Goal: Task Accomplishment & Management: Complete application form

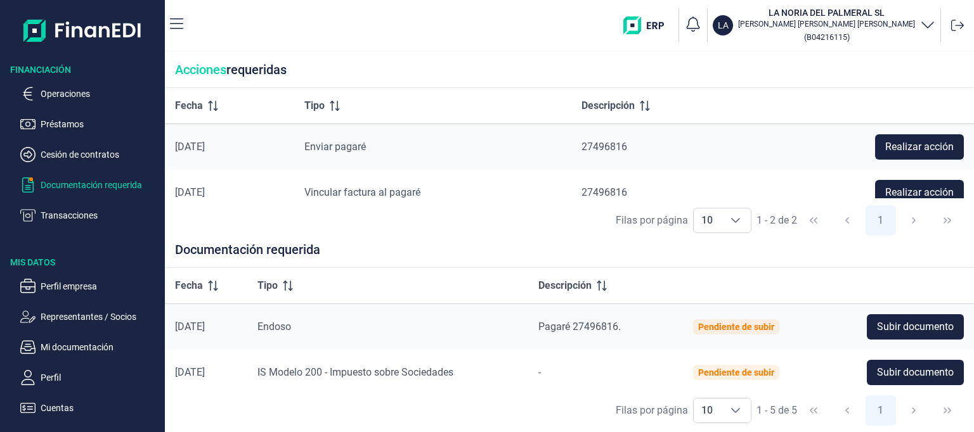
scroll to position [16, 0]
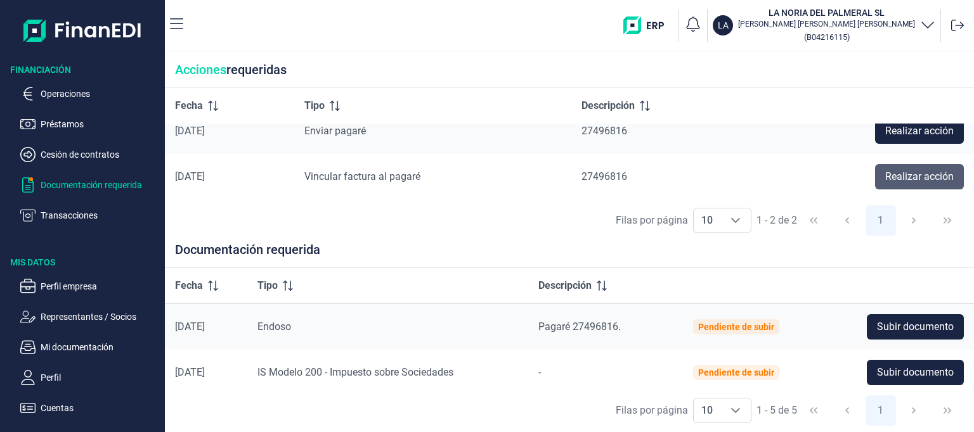
click at [899, 174] on span "Realizar acción" at bounding box center [919, 176] width 68 height 15
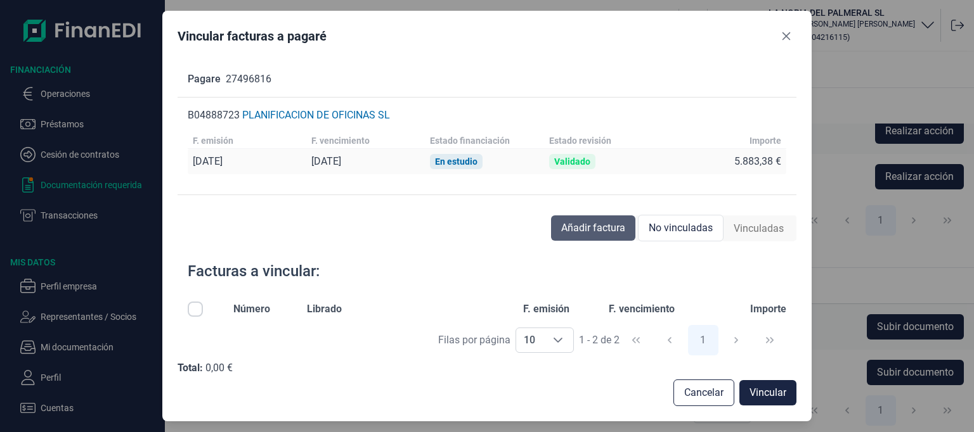
click at [601, 226] on span "Añadir factura" at bounding box center [593, 228] width 64 height 15
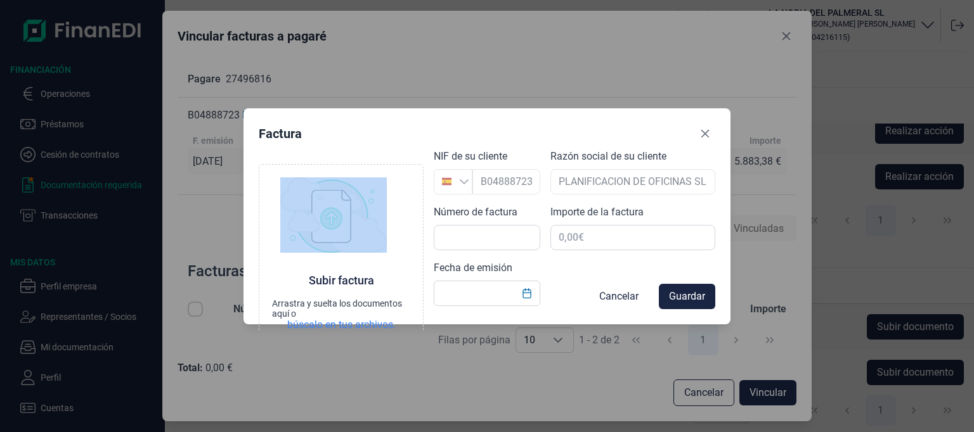
drag, startPoint x: 492, startPoint y: 118, endPoint x: 504, endPoint y: 85, distance: 35.1
click at [504, 85] on div "Factura Choose Subir factura Arrastra y suelta los documentos aquí o búscalo en…" at bounding box center [487, 216] width 974 height 432
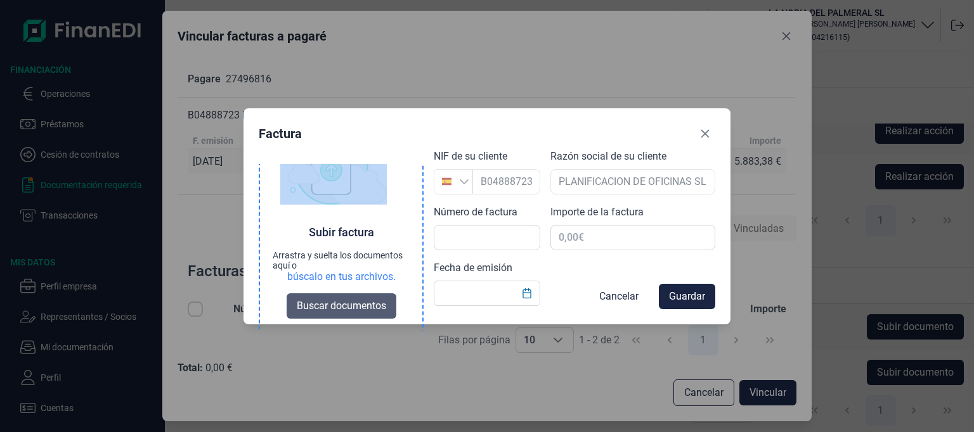
scroll to position [49, 0]
click at [322, 304] on span "Buscar documentos" at bounding box center [341, 305] width 89 height 15
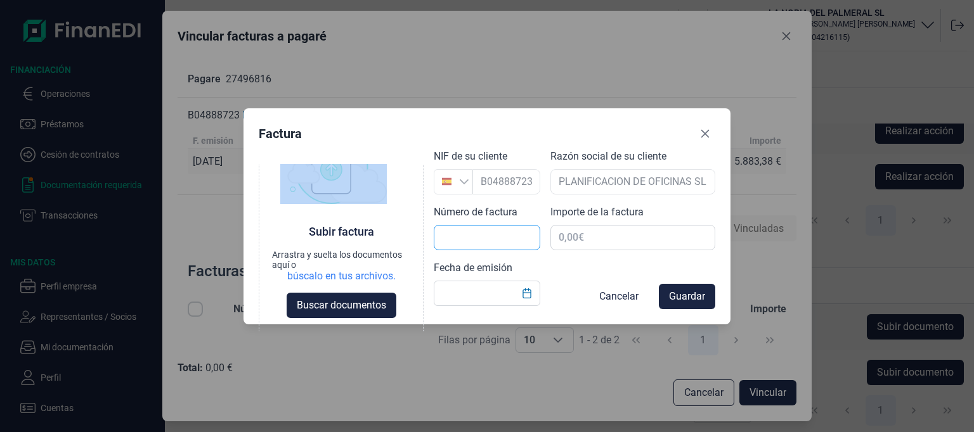
scroll to position [0, 0]
click at [467, 238] on input "text" at bounding box center [487, 237] width 106 height 25
type input "f"
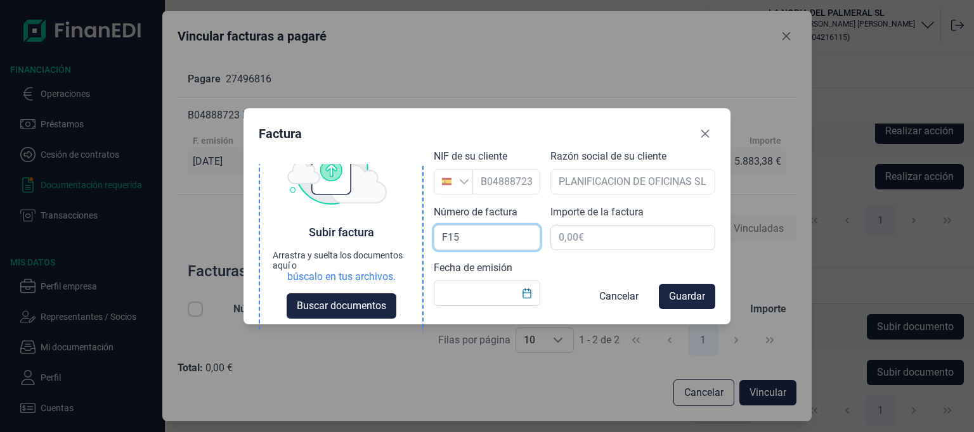
scroll to position [49, 0]
drag, startPoint x: 468, startPoint y: 233, endPoint x: 406, endPoint y: 225, distance: 61.9
click at [406, 225] on div "Choose Subir factura Arrastra y suelta los documentos aquí o búscalo en tus arc…" at bounding box center [487, 211] width 456 height 125
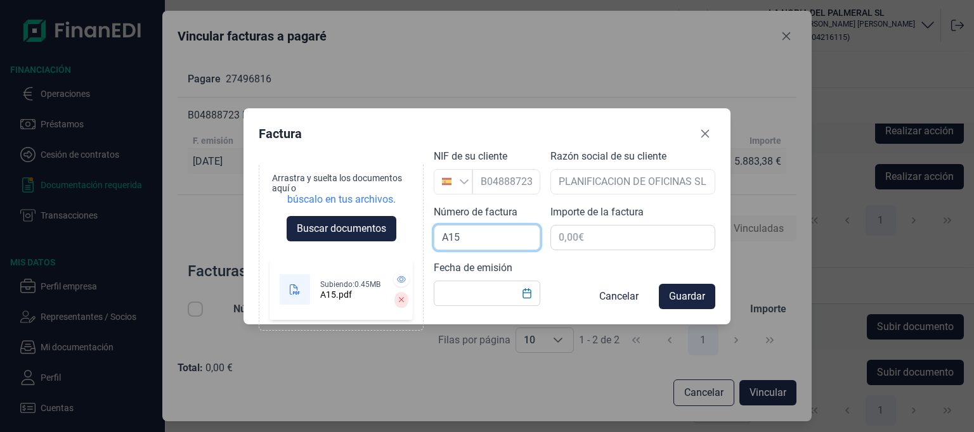
scroll to position [125, 0]
type input "A15"
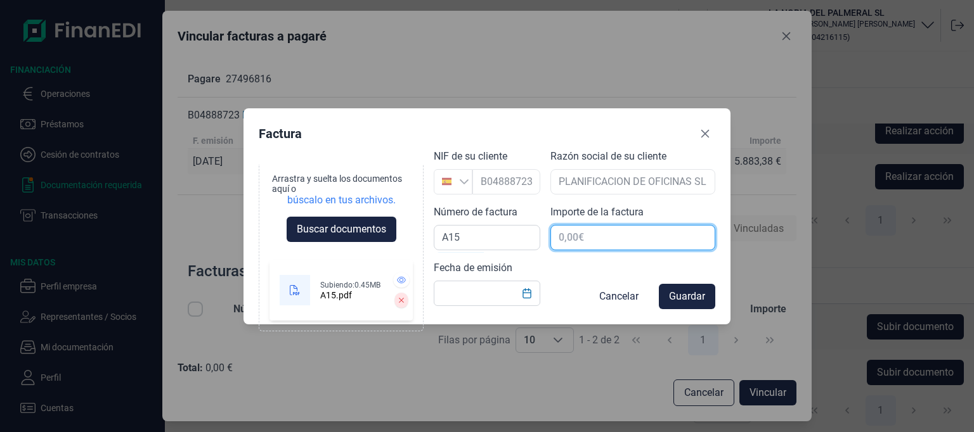
drag, startPoint x: 633, startPoint y: 235, endPoint x: 644, endPoint y: 246, distance: 15.2
click at [633, 235] on input "text" at bounding box center [632, 237] width 165 height 25
type input "452,54 €"
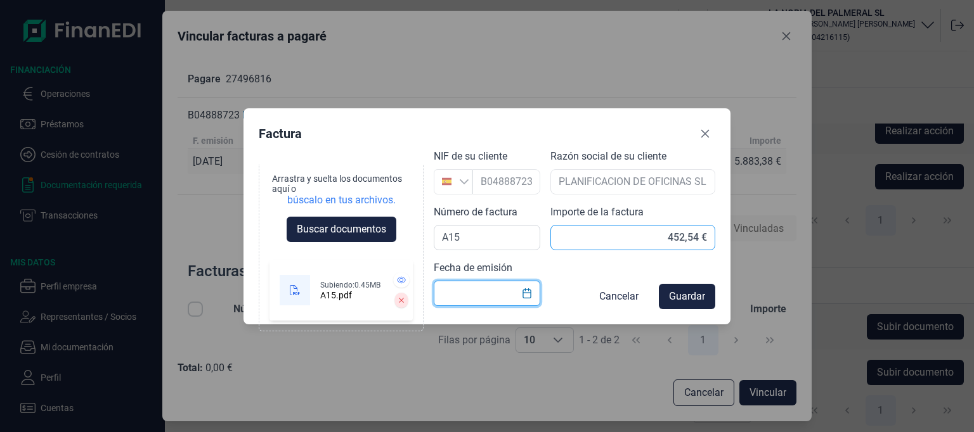
type input "3"
click at [529, 293] on icon "Choose Date" at bounding box center [527, 293] width 10 height 10
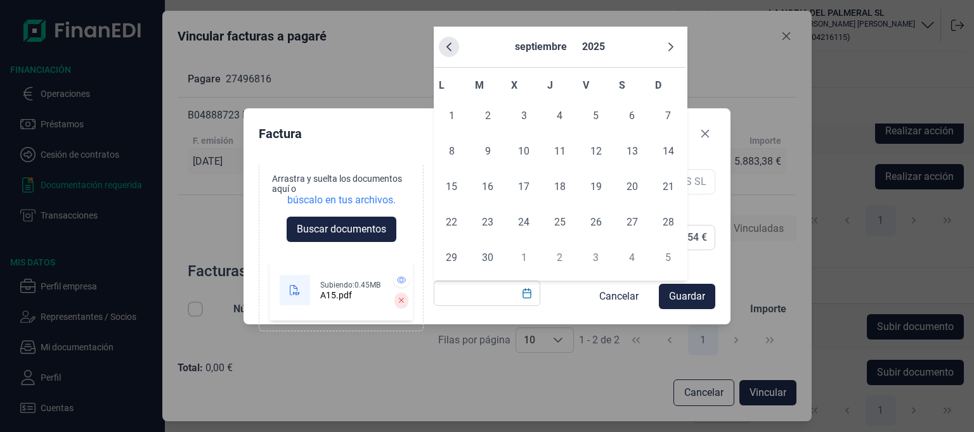
click at [455, 47] on button "Previous Month" at bounding box center [449, 47] width 20 height 20
click at [555, 253] on span "31" at bounding box center [559, 257] width 25 height 25
type input "31/07/2025"
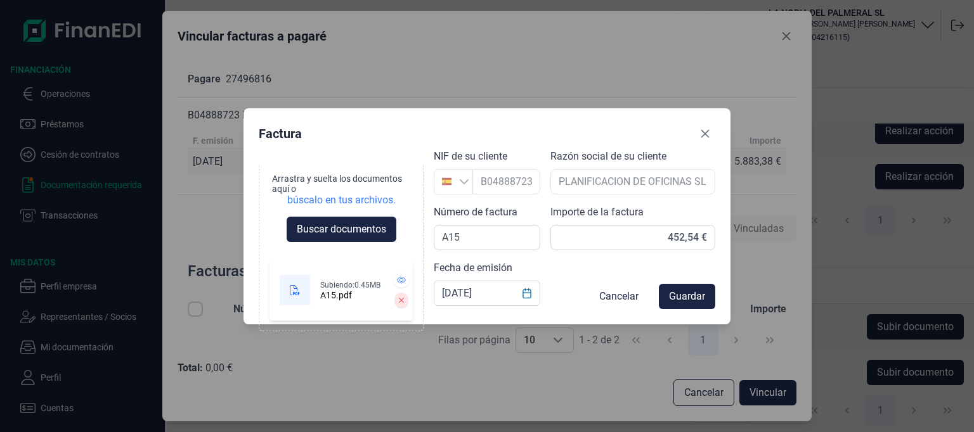
drag, startPoint x: 686, startPoint y: 295, endPoint x: 712, endPoint y: 329, distance: 43.0
click at [686, 295] on span "Guardar" at bounding box center [687, 296] width 36 height 15
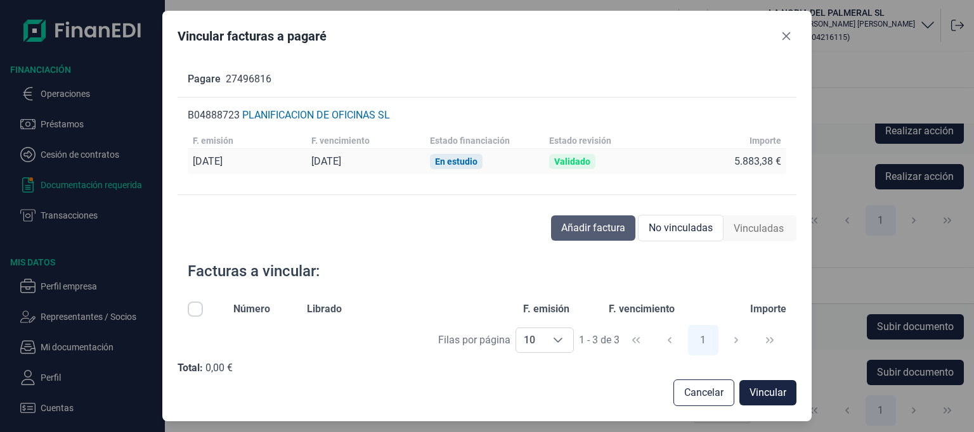
click at [584, 224] on span "Añadir factura" at bounding box center [593, 228] width 64 height 15
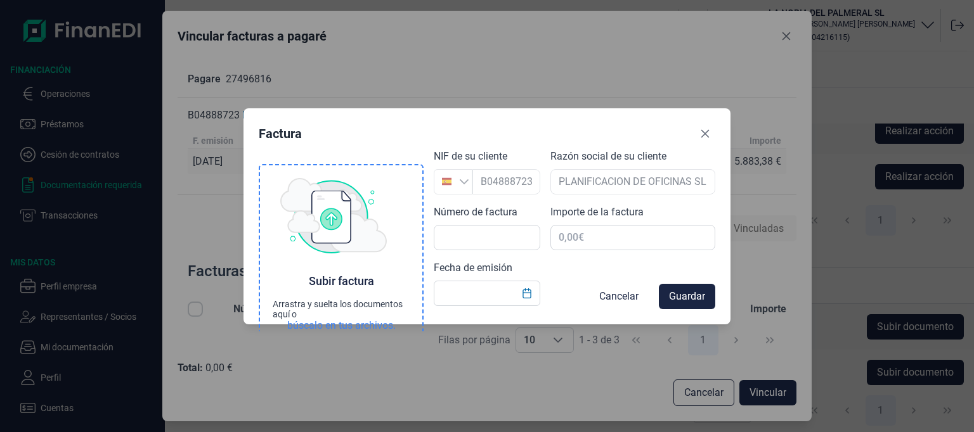
scroll to position [50, 0]
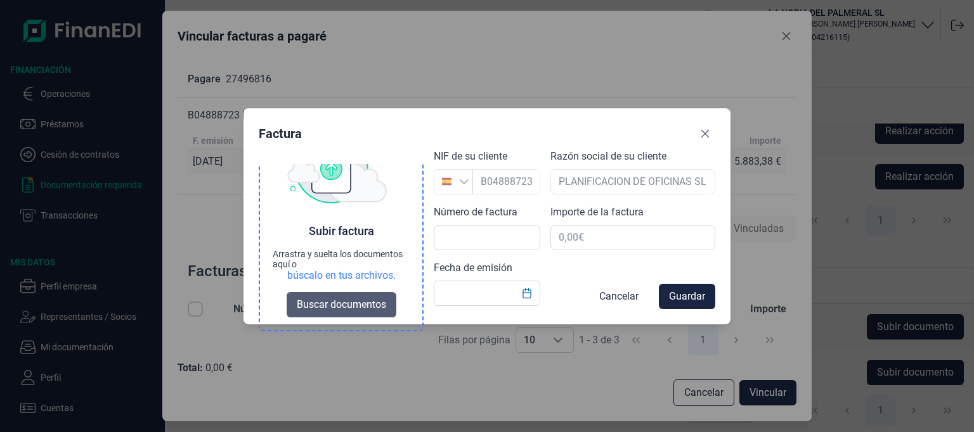
click at [342, 304] on span "Buscar documentos" at bounding box center [341, 304] width 89 height 15
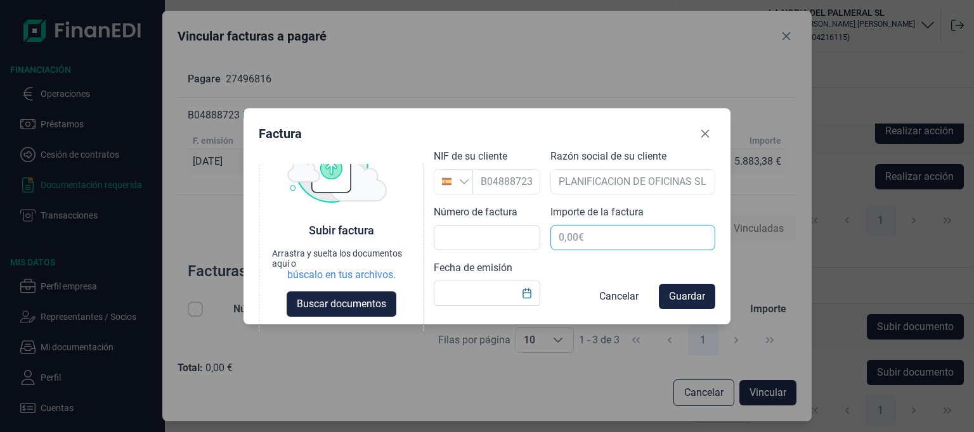
scroll to position [49, 0]
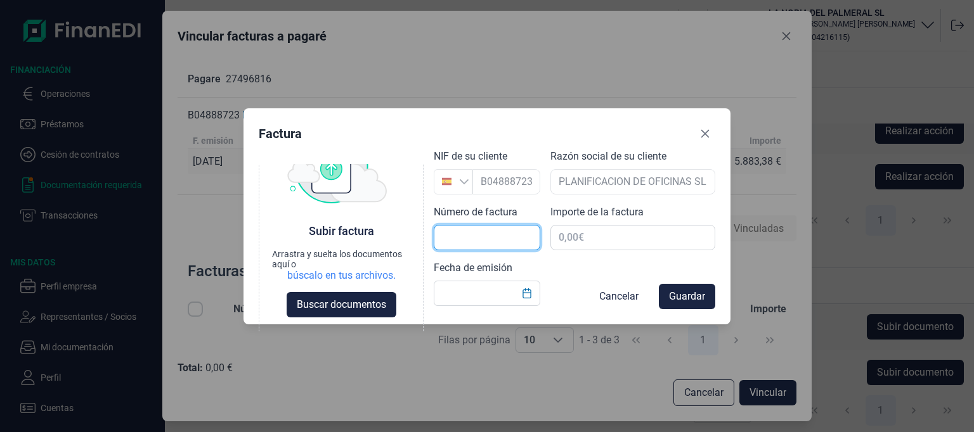
click at [482, 234] on input "text" at bounding box center [487, 237] width 106 height 25
type input "A16"
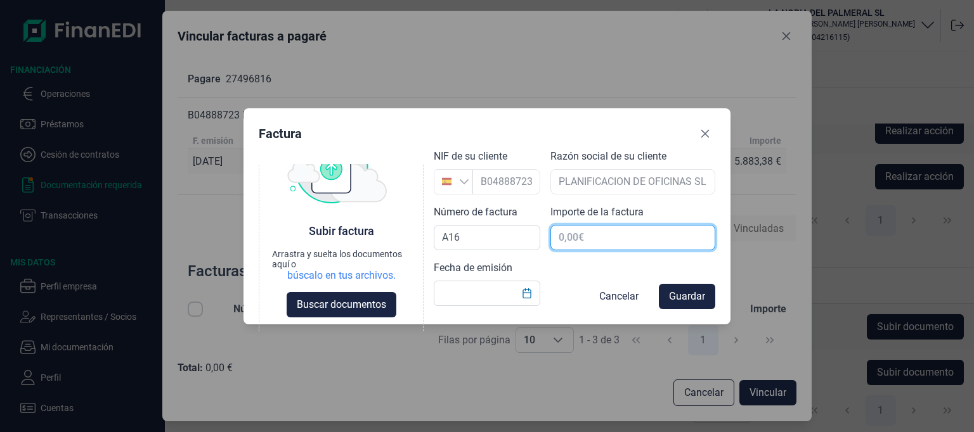
click at [558, 233] on input "text" at bounding box center [632, 237] width 165 height 25
type input "323,68 €"
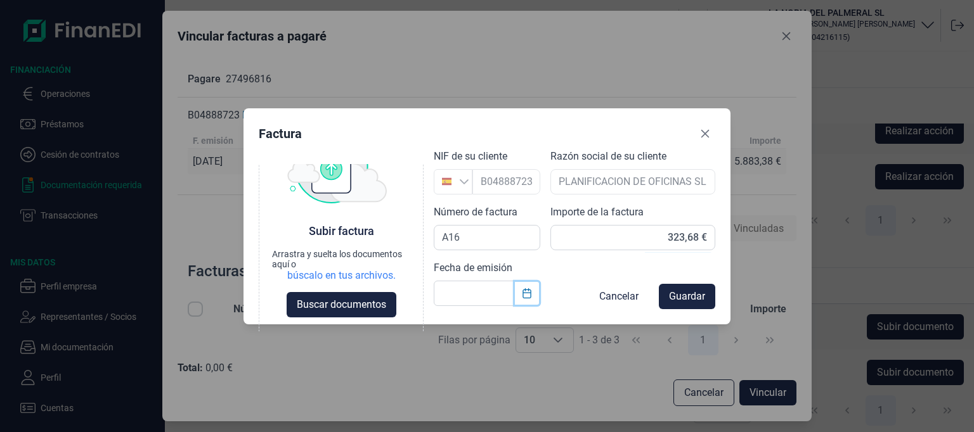
click at [528, 292] on icon "Choose Date" at bounding box center [526, 293] width 8 height 10
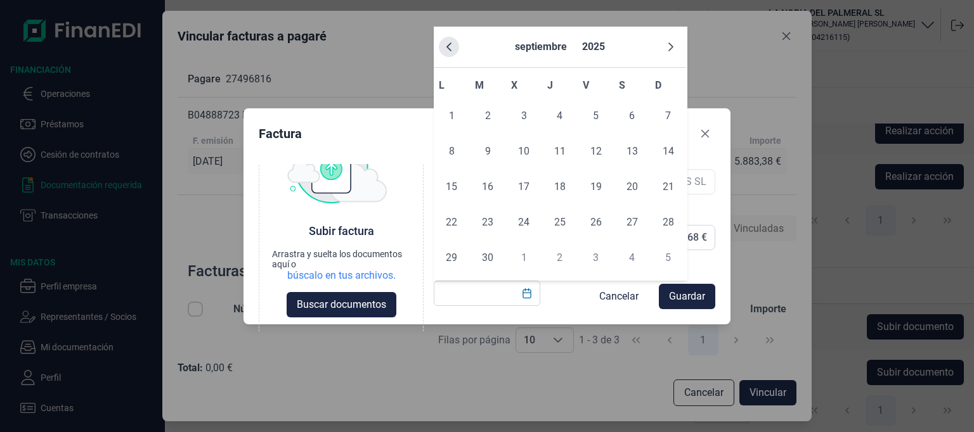
click at [450, 42] on icon "Previous Month" at bounding box center [448, 46] width 5 height 9
drag, startPoint x: 556, startPoint y: 250, endPoint x: 587, endPoint y: 288, distance: 49.1
click at [557, 251] on span "31" at bounding box center [559, 257] width 25 height 25
type input "31/07/2025"
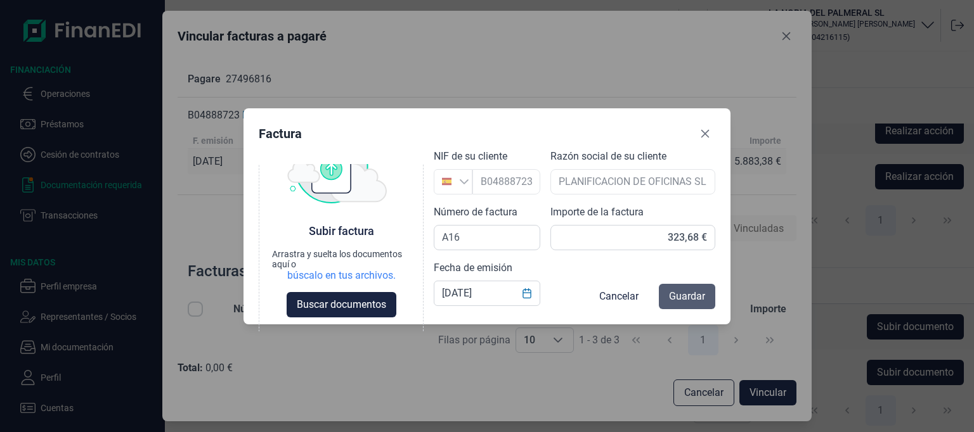
drag, startPoint x: 686, startPoint y: 295, endPoint x: 740, endPoint y: 384, distance: 104.4
click at [686, 295] on span "Guardar" at bounding box center [687, 296] width 36 height 15
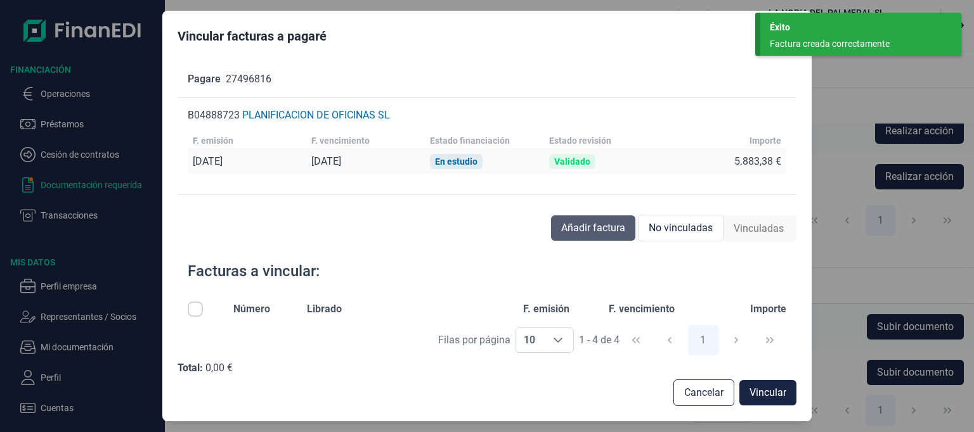
click at [606, 228] on span "Añadir factura" at bounding box center [593, 228] width 64 height 15
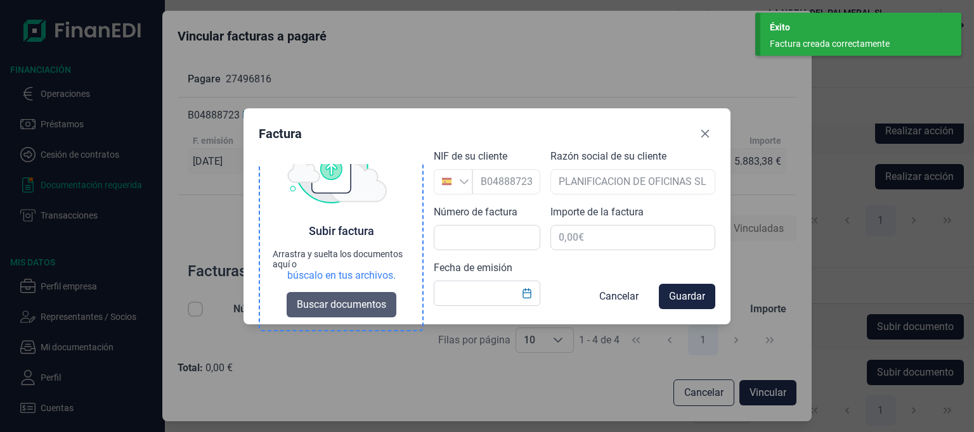
scroll to position [50, 0]
click at [368, 304] on span "Buscar documentos" at bounding box center [341, 304] width 89 height 15
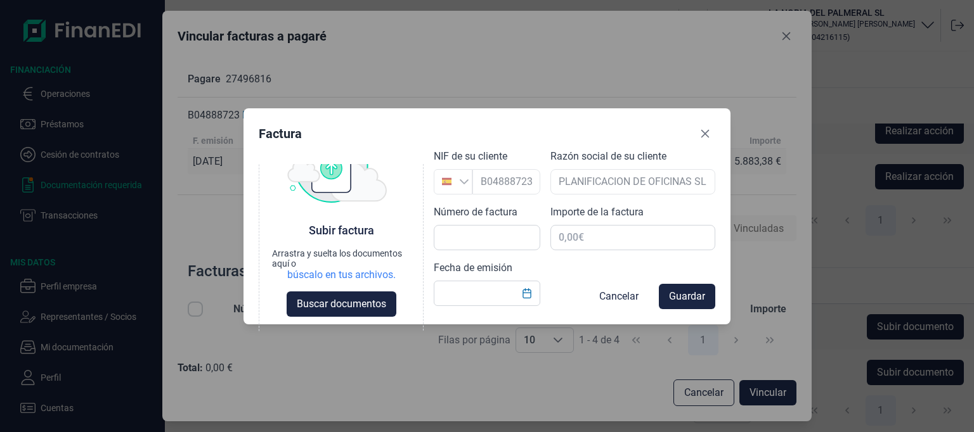
scroll to position [49, 0]
click at [485, 238] on input "text" at bounding box center [487, 237] width 106 height 25
type input "A17"
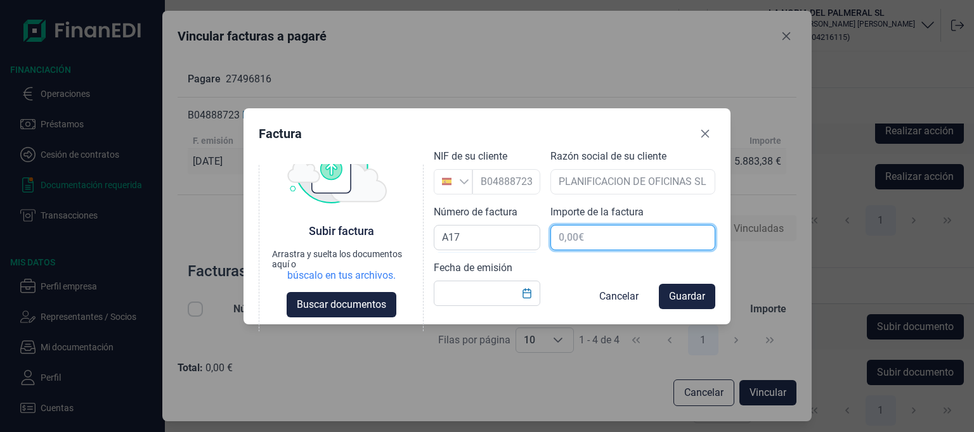
click at [585, 239] on input "text" at bounding box center [632, 237] width 165 height 25
type input "471,42 €"
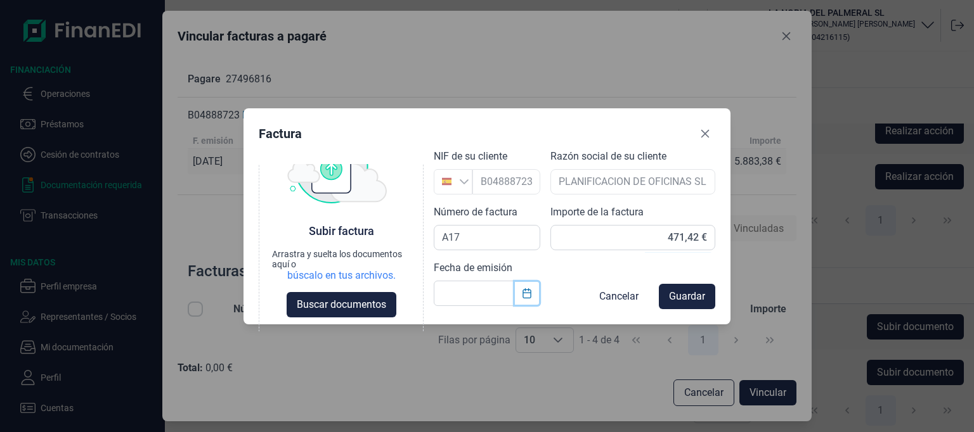
click at [526, 292] on icon "Choose Date" at bounding box center [527, 293] width 10 height 10
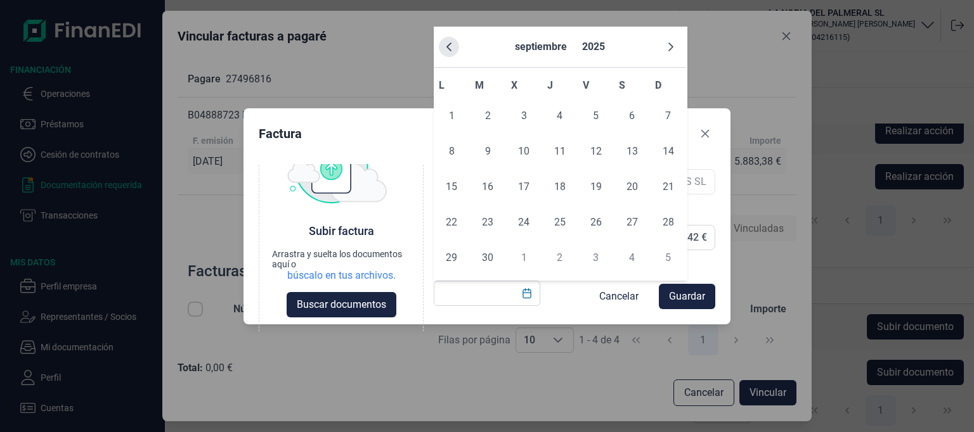
click at [448, 48] on icon "Previous Month" at bounding box center [448, 46] width 5 height 9
click at [558, 259] on span "31" at bounding box center [559, 257] width 25 height 25
type input "31/07/2025"
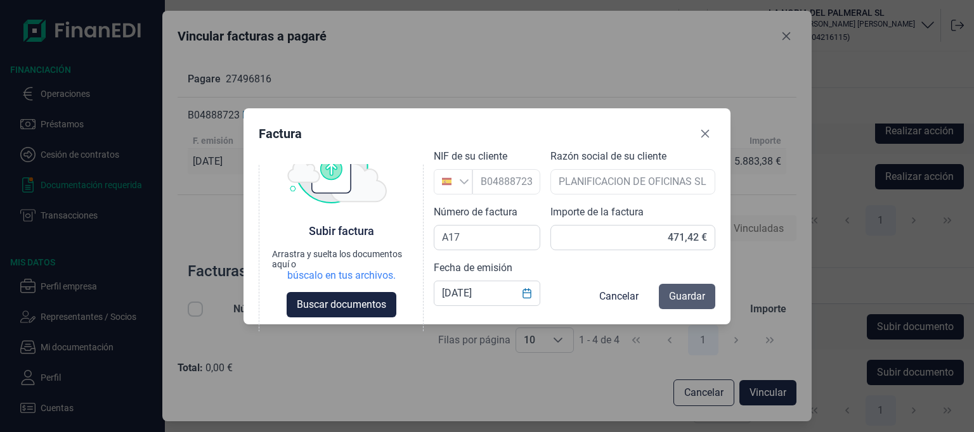
drag, startPoint x: 682, startPoint y: 295, endPoint x: 742, endPoint y: 362, distance: 89.3
click at [683, 295] on span "Guardar" at bounding box center [687, 296] width 36 height 15
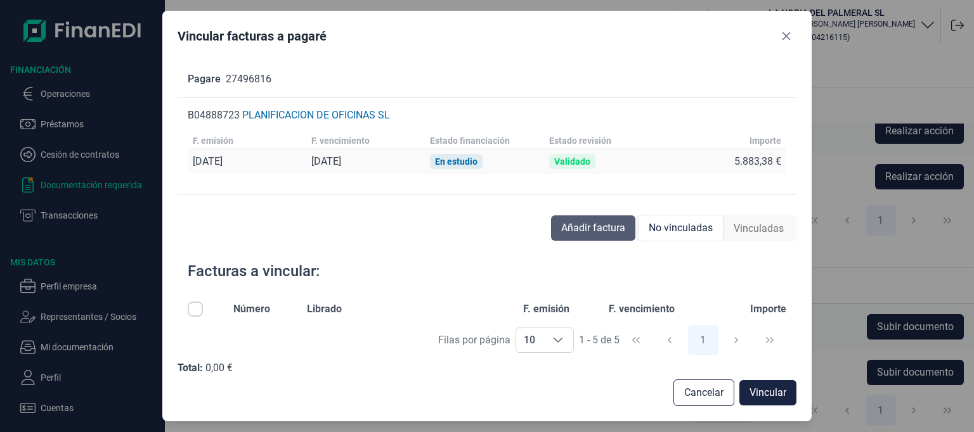
click at [601, 222] on span "Añadir factura" at bounding box center [593, 228] width 64 height 15
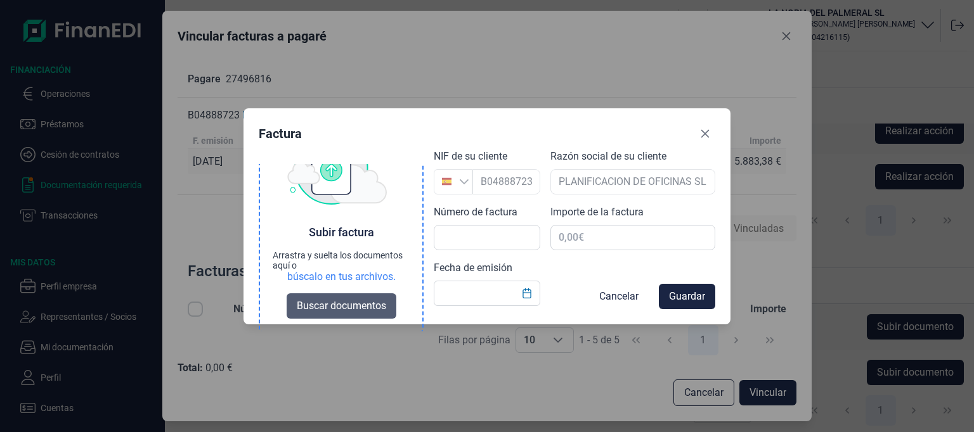
scroll to position [50, 0]
click at [361, 307] on span "Buscar documentos" at bounding box center [341, 304] width 89 height 15
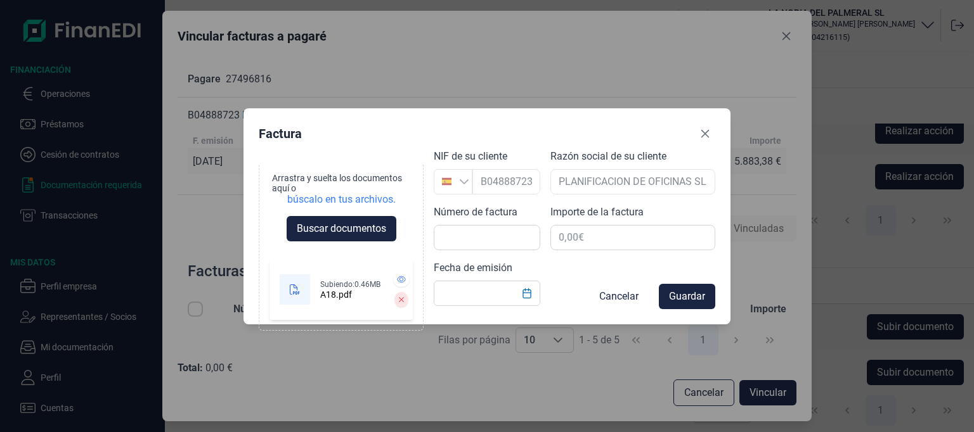
scroll to position [125, 0]
click at [493, 240] on input "text" at bounding box center [487, 237] width 106 height 25
type input "A18"
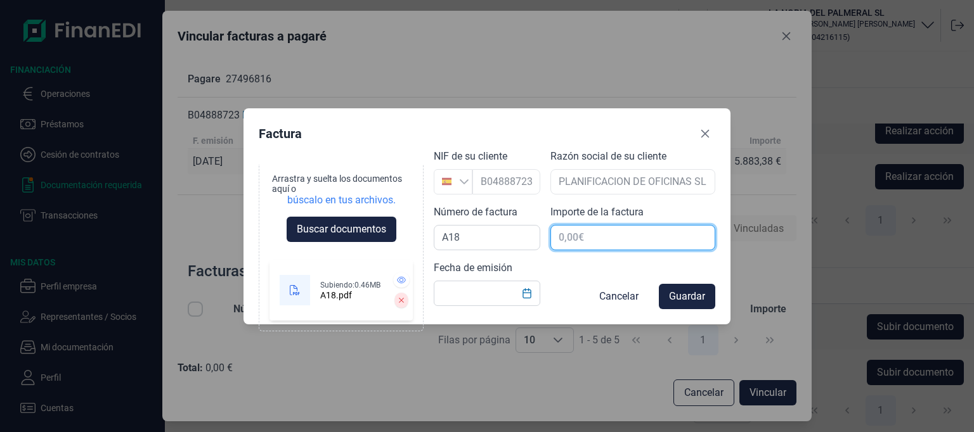
click at [568, 237] on input "text" at bounding box center [632, 237] width 165 height 25
type input "1.159,48 €"
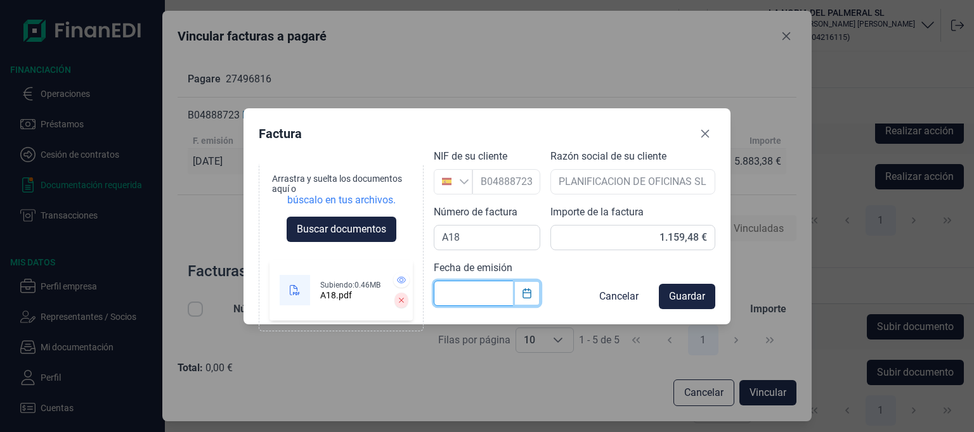
click at [527, 289] on icon "Choose Date" at bounding box center [526, 293] width 8 height 10
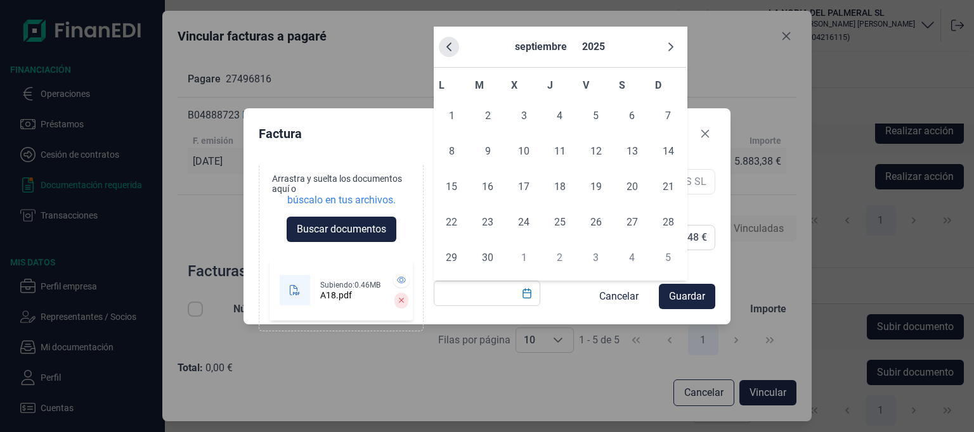
click at [451, 50] on icon "Previous Month" at bounding box center [449, 47] width 10 height 10
click at [560, 260] on span "31" at bounding box center [559, 257] width 25 height 25
type input "31/07/2025"
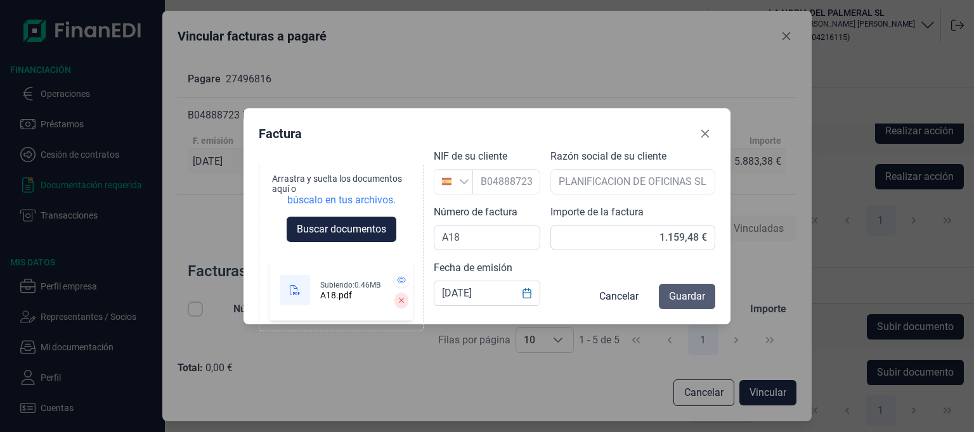
click at [689, 296] on span "Guardar" at bounding box center [687, 296] width 36 height 15
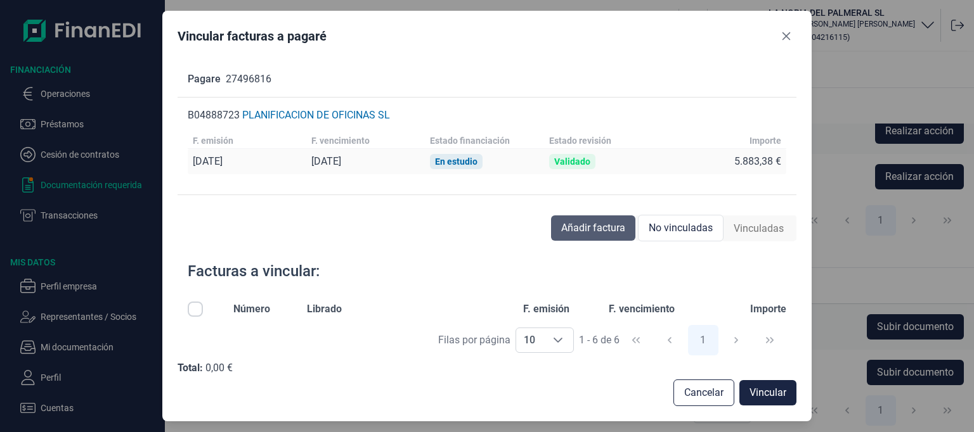
click at [593, 228] on span "Añadir factura" at bounding box center [593, 228] width 64 height 15
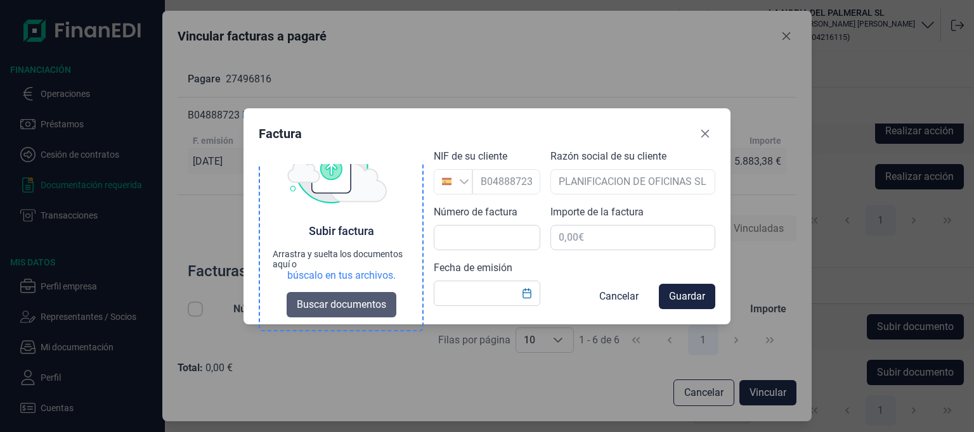
scroll to position [50, 0]
click at [334, 307] on span "Buscar documentos" at bounding box center [341, 304] width 89 height 15
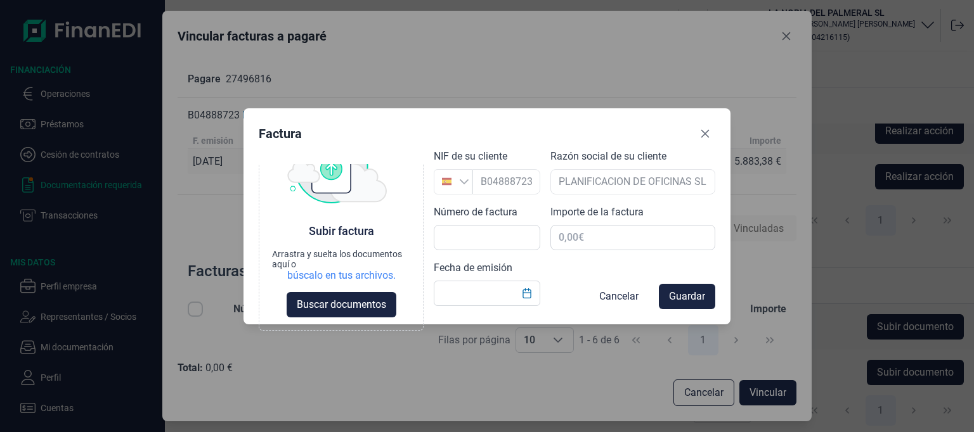
scroll to position [49, 0]
click at [469, 235] on input "text" at bounding box center [487, 237] width 106 height 25
click at [482, 240] on input "A28" at bounding box center [487, 237] width 106 height 25
type input "A20"
click at [569, 236] on input "text" at bounding box center [632, 237] width 165 height 25
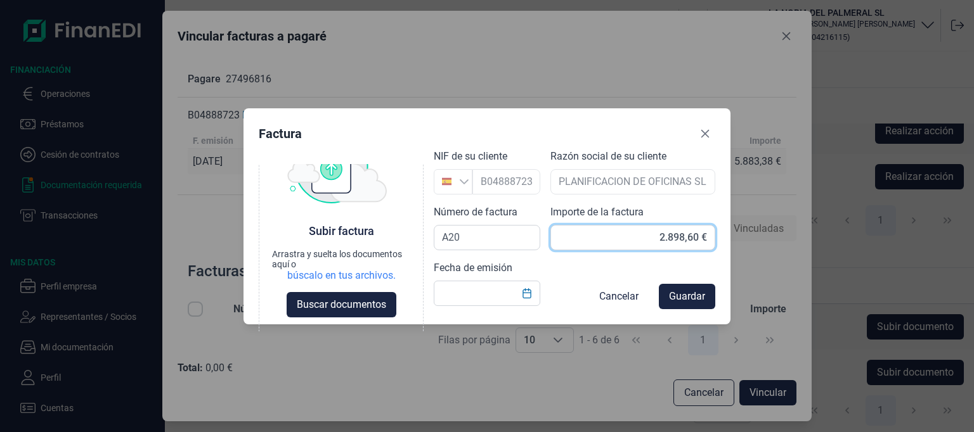
type input "2.898,68 €"
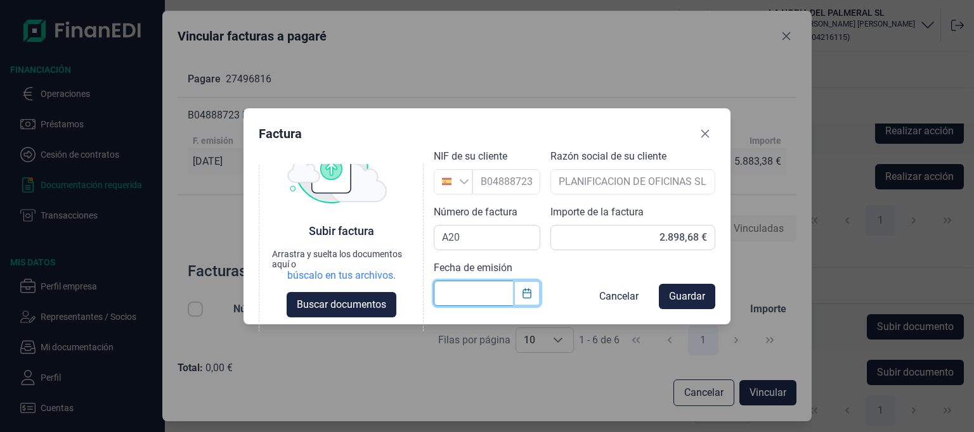
click at [524, 291] on icon "Choose Date" at bounding box center [527, 293] width 10 height 10
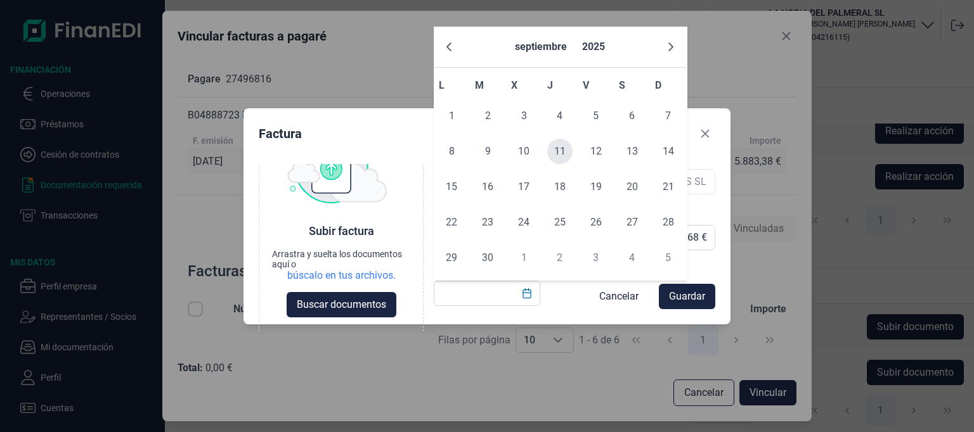
click at [558, 152] on span "11" at bounding box center [559, 151] width 25 height 25
type input "11/09/2025"
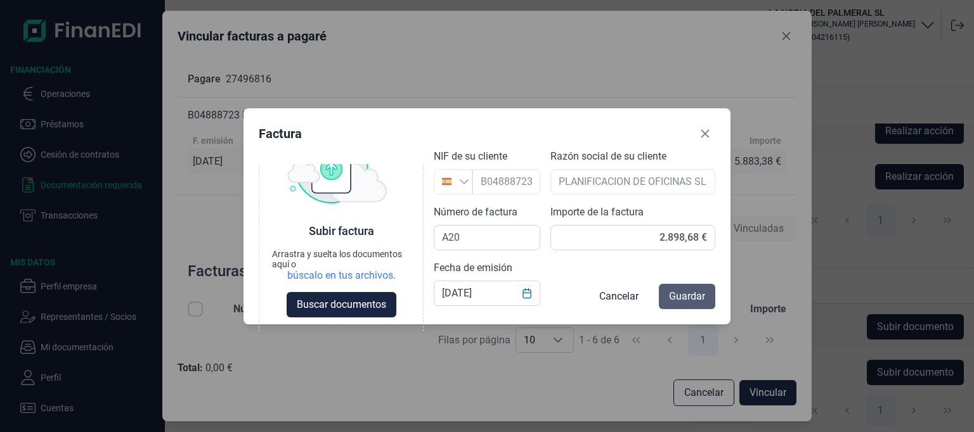
click at [692, 296] on span "Guardar" at bounding box center [687, 296] width 36 height 15
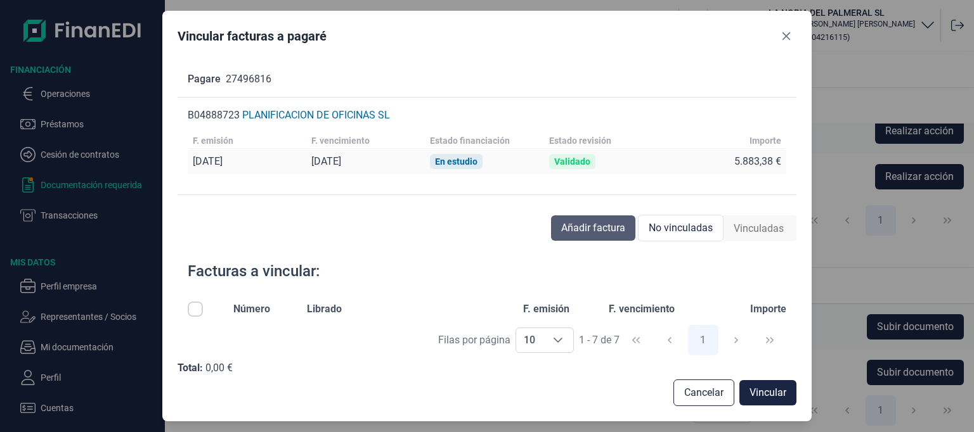
click at [582, 226] on span "Añadir factura" at bounding box center [593, 228] width 64 height 15
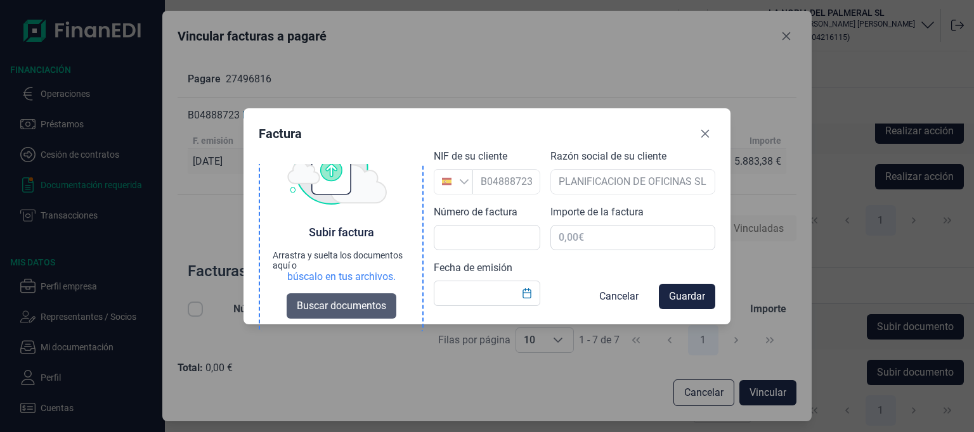
scroll to position [50, 0]
click at [352, 309] on span "Buscar documentos" at bounding box center [341, 304] width 89 height 15
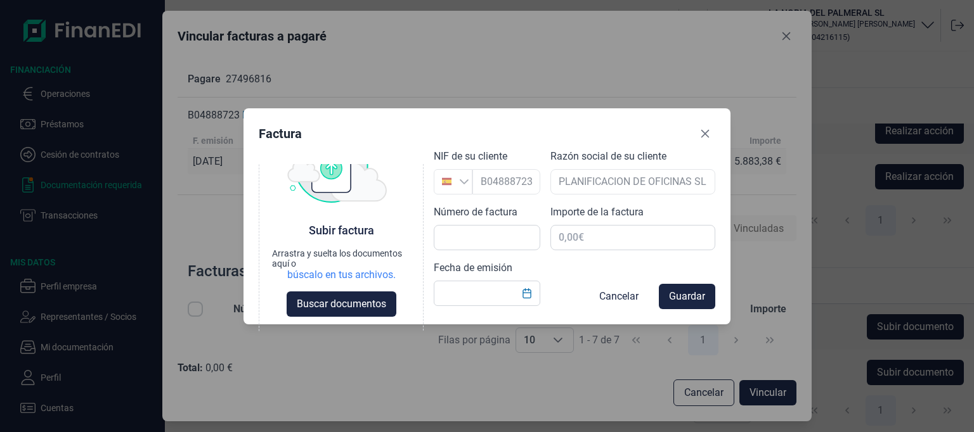
scroll to position [49, 0]
click at [463, 235] on input "text" at bounding box center [487, 237] width 106 height 25
type input "A21"
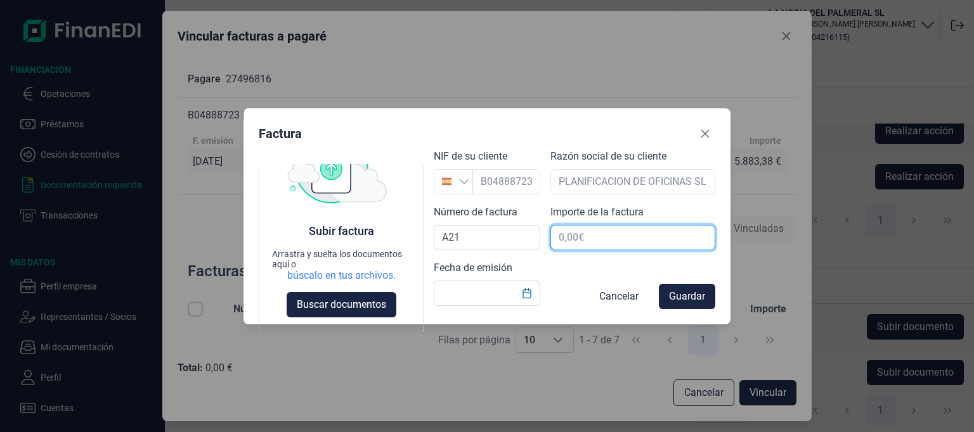
click at [561, 232] on input "text" at bounding box center [632, 237] width 165 height 25
type input "1.028,50 €"
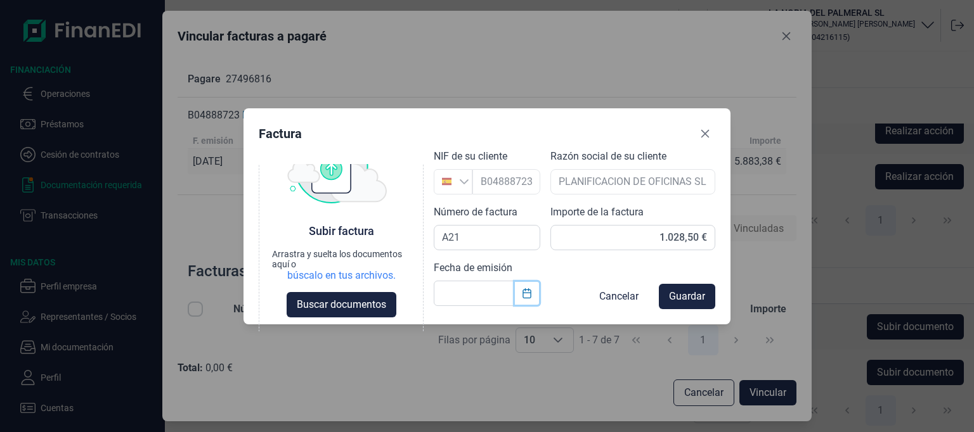
click at [530, 293] on icon "Choose Date" at bounding box center [526, 293] width 8 height 10
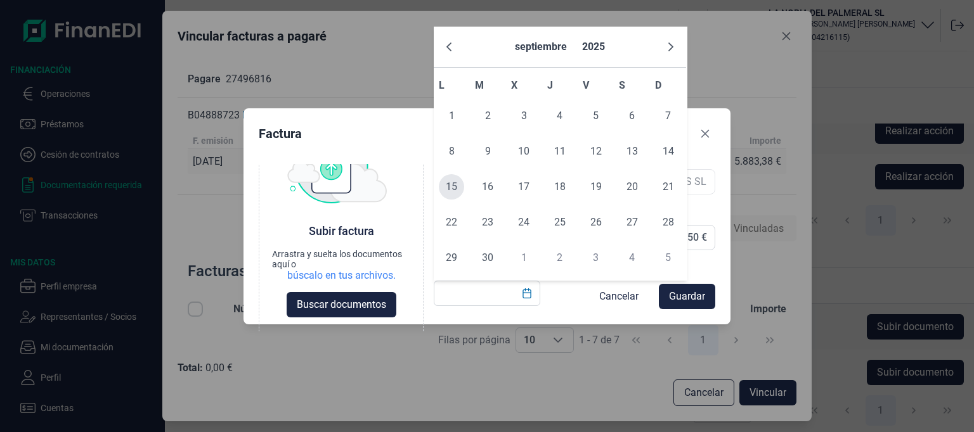
click at [452, 191] on span "15" at bounding box center [451, 186] width 25 height 25
type input "15/09/2025"
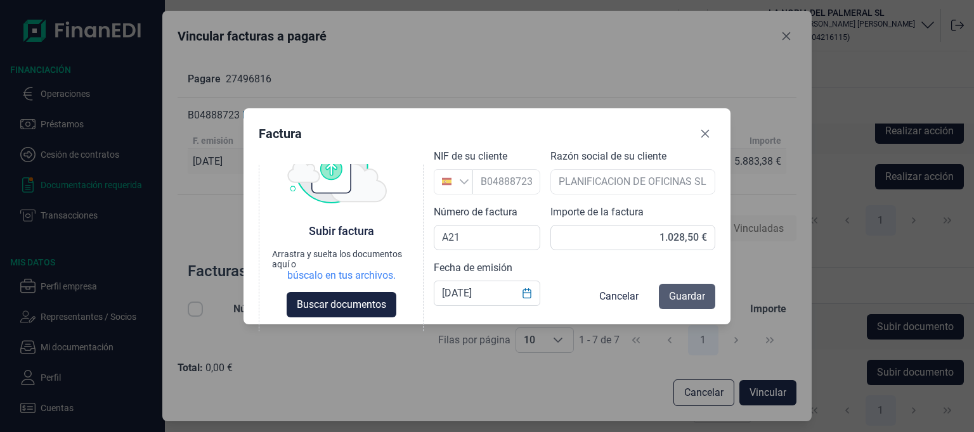
click at [691, 298] on span "Guardar" at bounding box center [687, 296] width 36 height 15
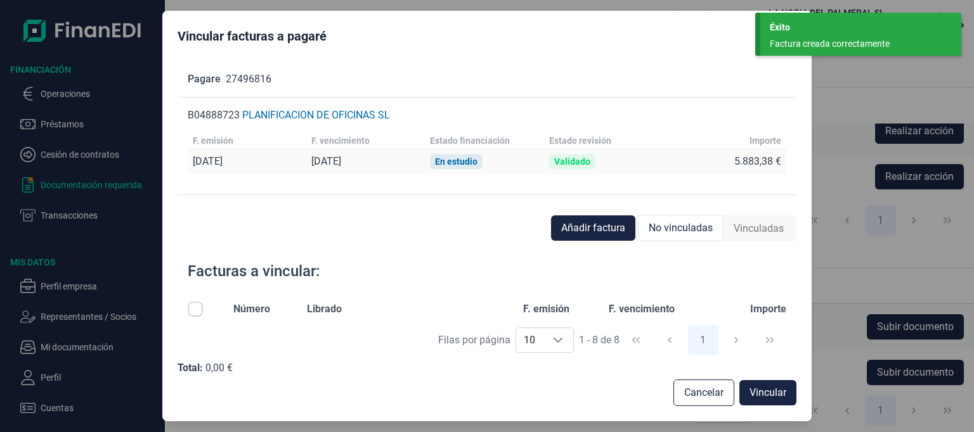
scroll to position [192, 0]
click at [650, 283] on div "Facturas a vincular:" at bounding box center [486, 271] width 619 height 41
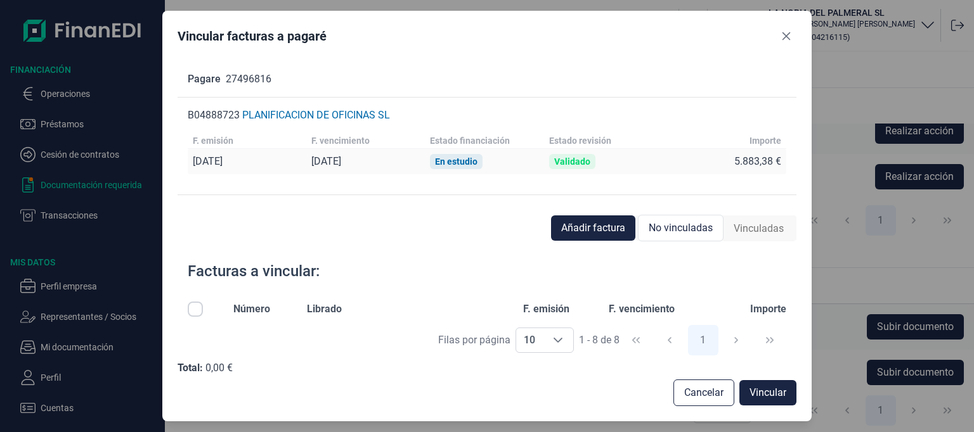
drag, startPoint x: 482, startPoint y: 11, endPoint x: 477, endPoint y: 31, distance: 20.9
click at [481, 12] on div "Vincular facturas a pagaré Pagare 27496816 B04888723 PLANIFICACION DE OFICINAS …" at bounding box center [486, 216] width 649 height 411
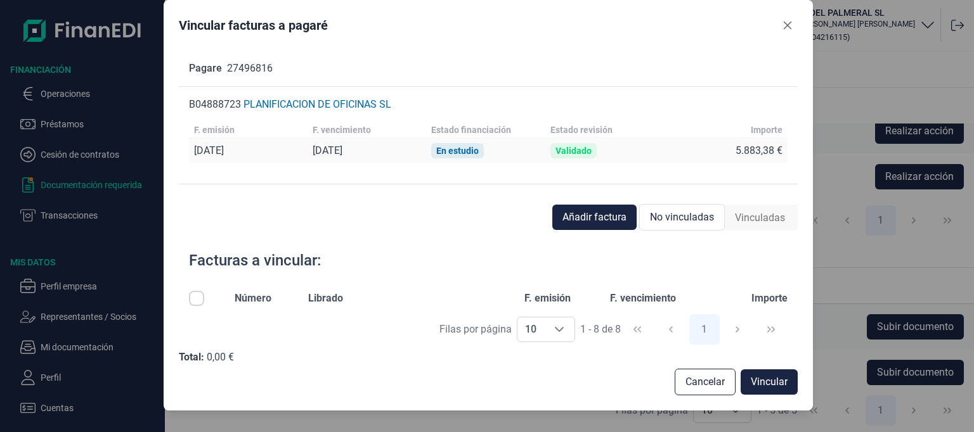
drag, startPoint x: 477, startPoint y: 31, endPoint x: 478, endPoint y: 10, distance: 21.6
click at [478, 10] on div "Vincular facturas a pagaré Pagare 27496816 B04888723 PLANIFICACION DE OFICINAS …" at bounding box center [488, 205] width 649 height 411
click at [284, 330] on div "Filas por página 10 10 10 1 - 8 de 8 1" at bounding box center [488, 329] width 619 height 44
click at [194, 297] on input "All items unselected" at bounding box center [196, 298] width 15 height 15
checkbox input "true"
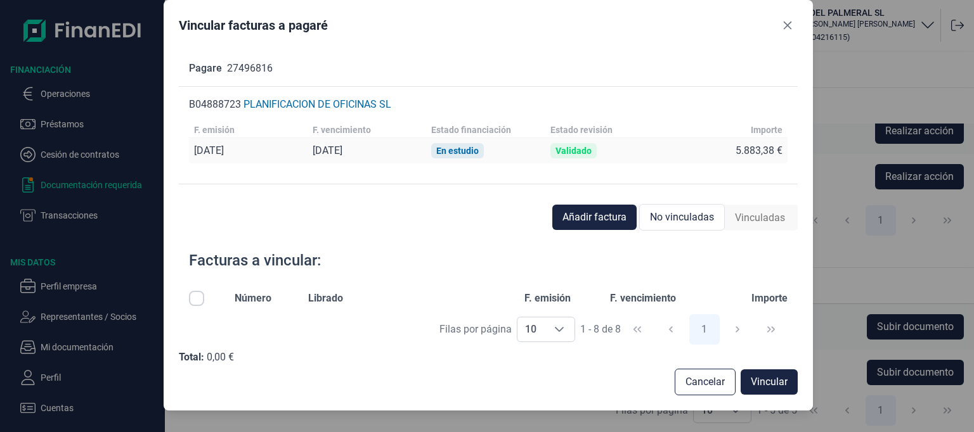
checkbox input "true"
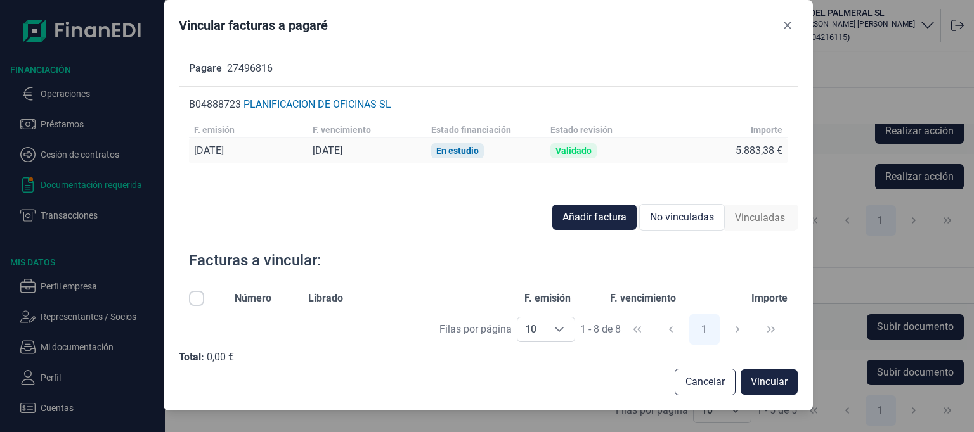
checkbox input "true"
click at [195, 294] on input "All items selected" at bounding box center [196, 298] width 15 height 15
checkbox input "false"
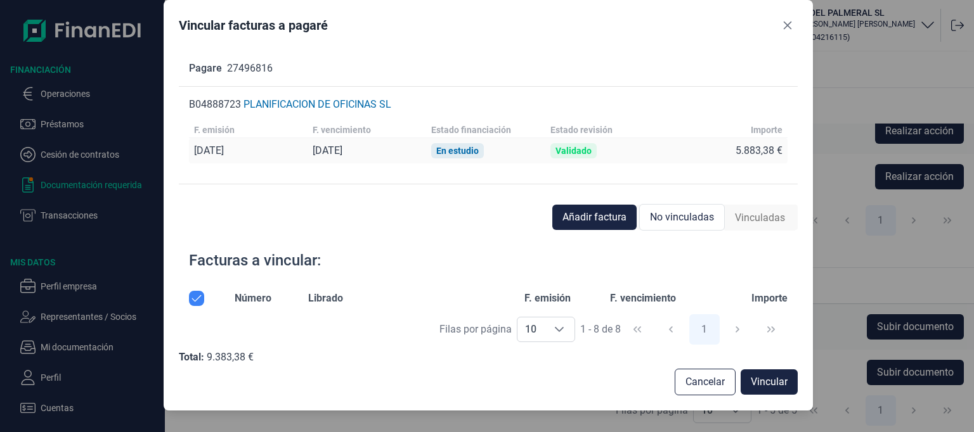
checkbox input "false"
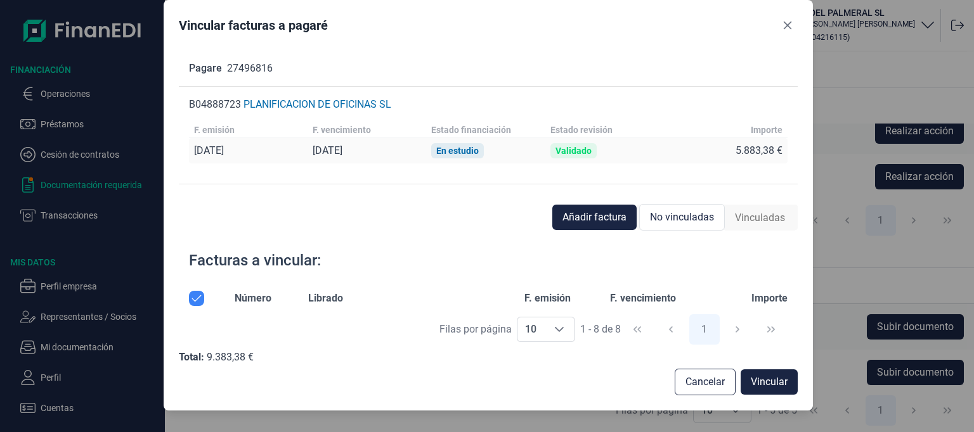
checkbox input "false"
click at [557, 306] on th "F. emisión" at bounding box center [557, 299] width 86 height 36
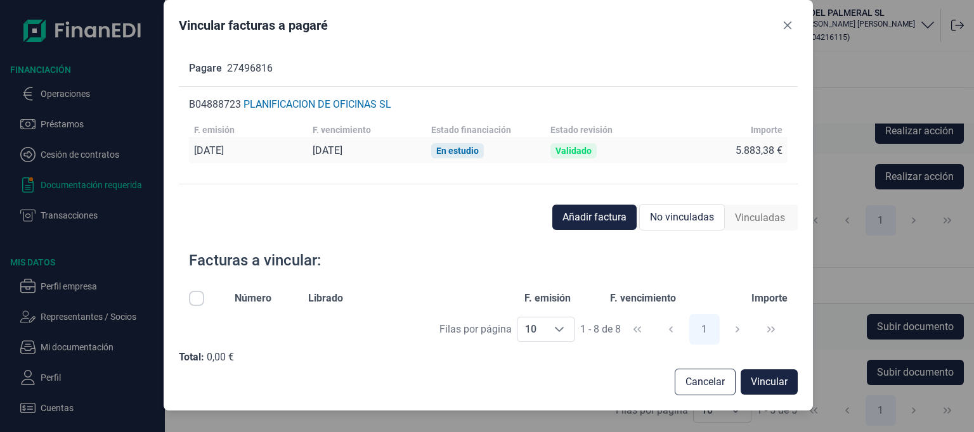
click at [686, 149] on div "5.883,38 €" at bounding box center [725, 151] width 113 height 13
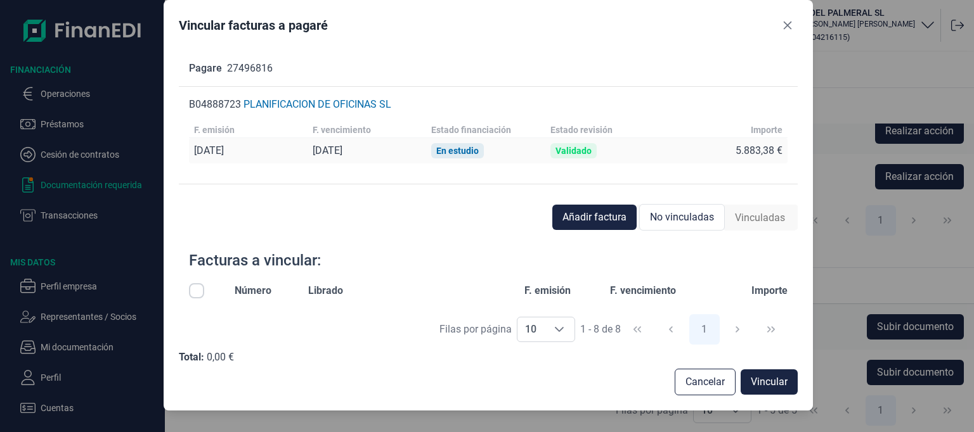
click at [400, 309] on div "Filas por página 10 10 10 1 - 8 de 8 1" at bounding box center [488, 329] width 619 height 44
click at [501, 293] on th "Librado" at bounding box center [406, 291] width 216 height 36
click at [649, 306] on th "F. vencimiento" at bounding box center [655, 291] width 111 height 36
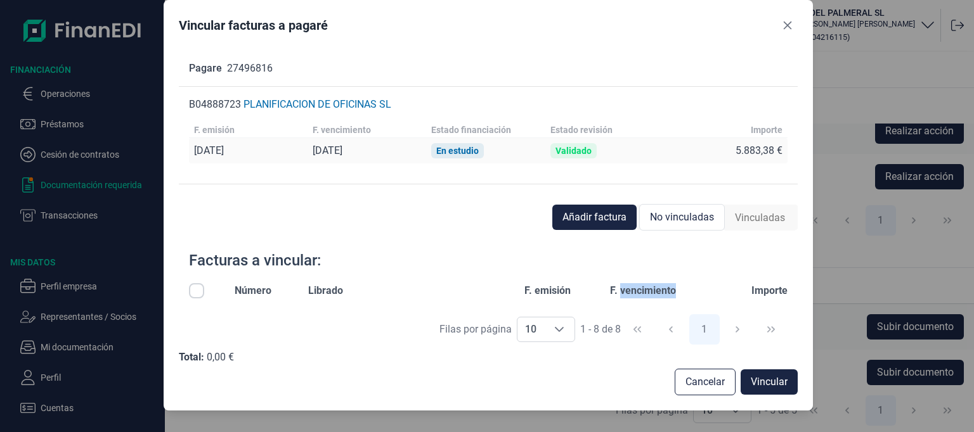
click at [649, 306] on th "F. vencimiento" at bounding box center [655, 291] width 111 height 36
click at [710, 385] on span "Cancelar" at bounding box center [704, 382] width 39 height 15
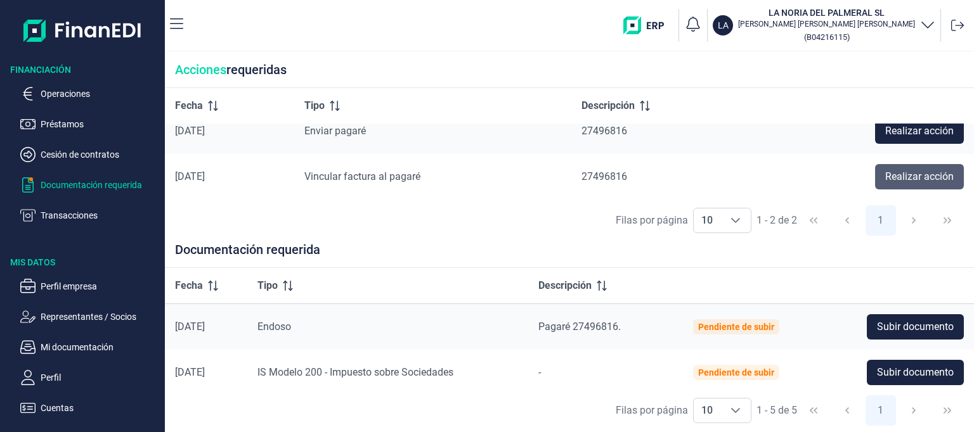
click at [905, 177] on span "Realizar acción" at bounding box center [919, 176] width 68 height 15
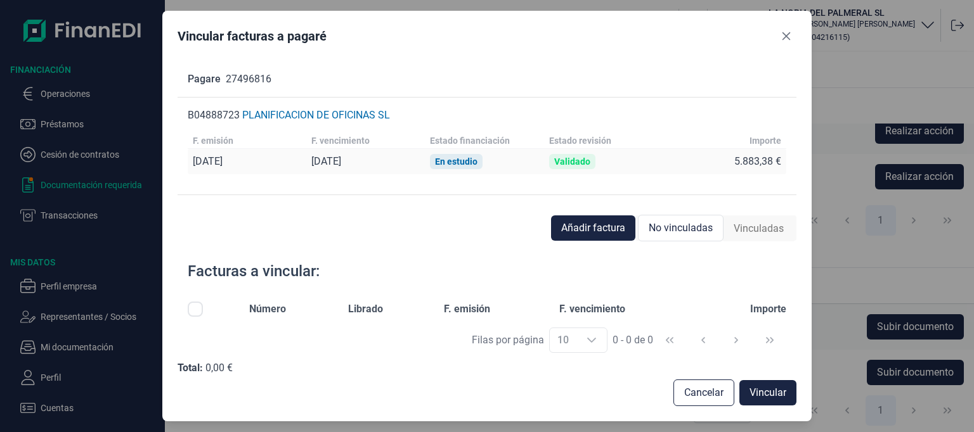
scroll to position [44, 0]
click at [698, 306] on th "Importe" at bounding box center [747, 302] width 98 height 36
click at [672, 227] on span "No vinculadas" at bounding box center [680, 228] width 64 height 15
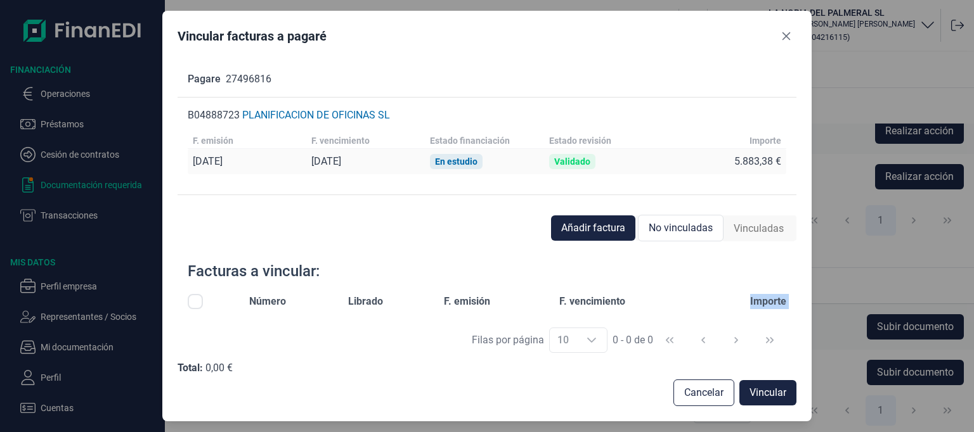
click at [671, 228] on span "No vinculadas" at bounding box center [680, 228] width 64 height 15
click at [762, 228] on span "Vinculadas" at bounding box center [758, 228] width 50 height 15
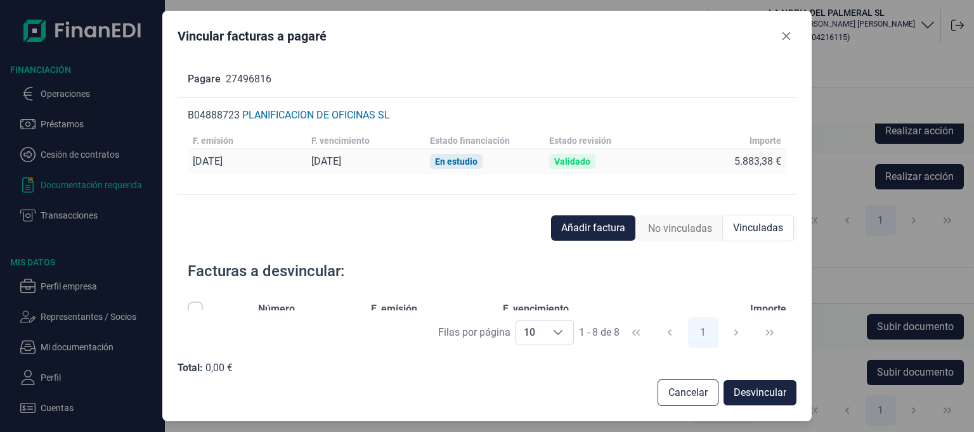
click at [274, 306] on span "Número" at bounding box center [276, 309] width 37 height 15
click at [761, 302] on th "Importe" at bounding box center [729, 294] width 133 height 36
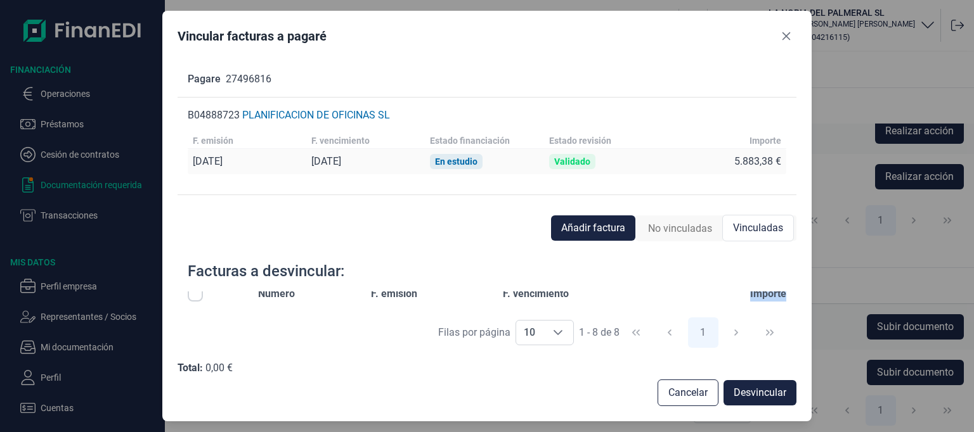
click at [740, 306] on th "Importe" at bounding box center [729, 294] width 133 height 36
click at [782, 35] on icon "Close" at bounding box center [786, 36] width 10 height 10
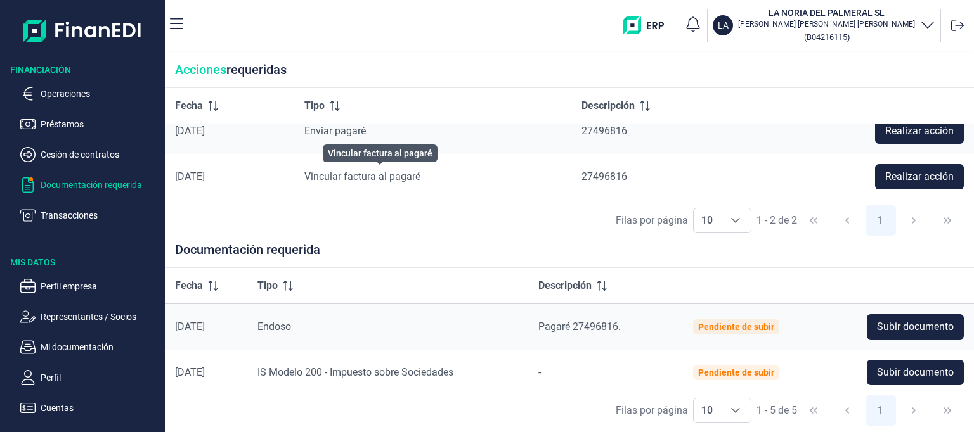
click at [390, 172] on span "Vincular factura al pagaré" at bounding box center [362, 176] width 116 height 12
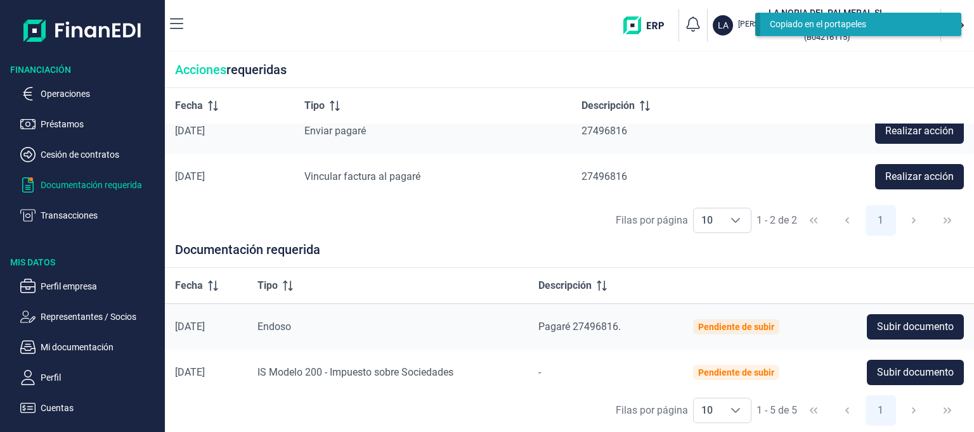
click at [416, 130] on div "Enviar pagaré" at bounding box center [432, 131] width 257 height 15
click at [910, 131] on span "Realizar acción" at bounding box center [919, 131] width 68 height 15
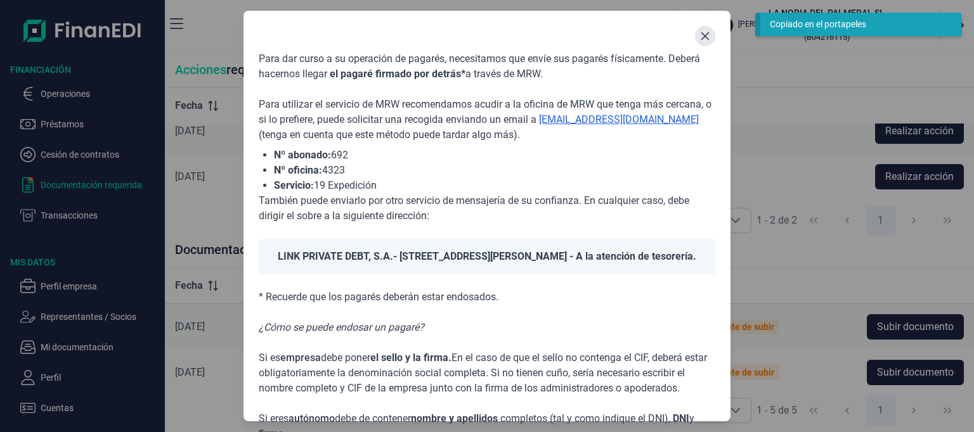
click at [707, 32] on icon "Close" at bounding box center [705, 36] width 8 height 8
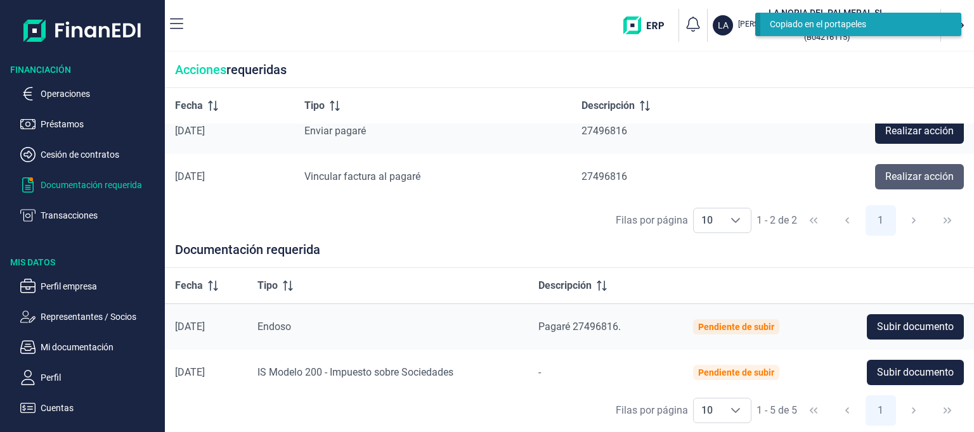
click at [900, 177] on span "Realizar acción" at bounding box center [919, 176] width 68 height 15
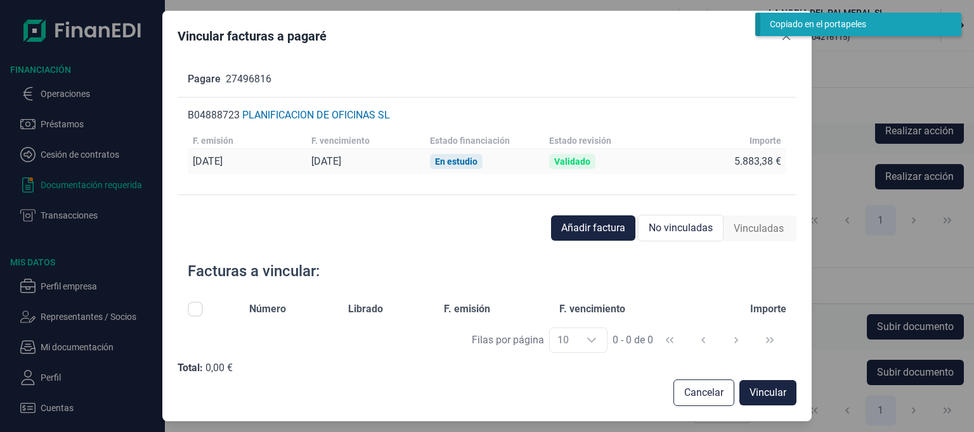
click at [773, 255] on div "Facturas a vincular:" at bounding box center [486, 271] width 619 height 41
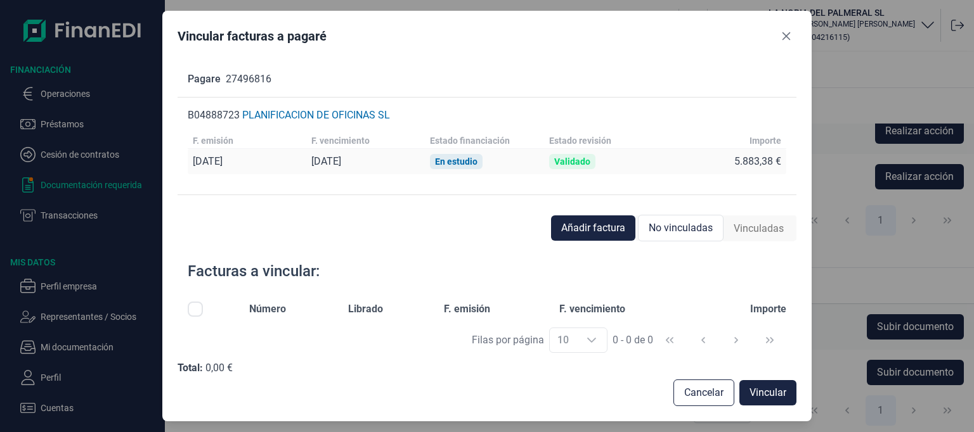
click at [773, 255] on div "Facturas a vincular:" at bounding box center [486, 271] width 619 height 41
click at [763, 229] on span "Vinculadas" at bounding box center [758, 228] width 50 height 15
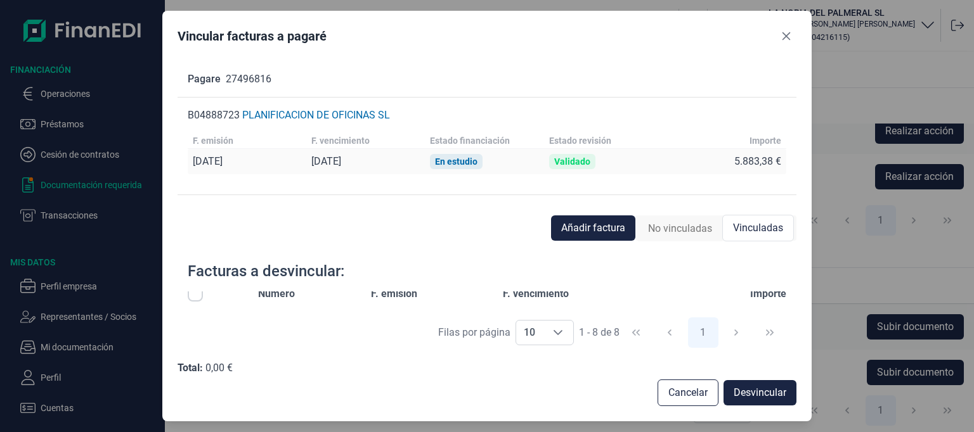
click at [195, 295] on input "Row Selected null" at bounding box center [195, 293] width 15 height 15
checkbox input "true"
click at [408, 319] on div "Filas por página 10 10 10 1 - 8 de 8 1" at bounding box center [486, 333] width 619 height 44
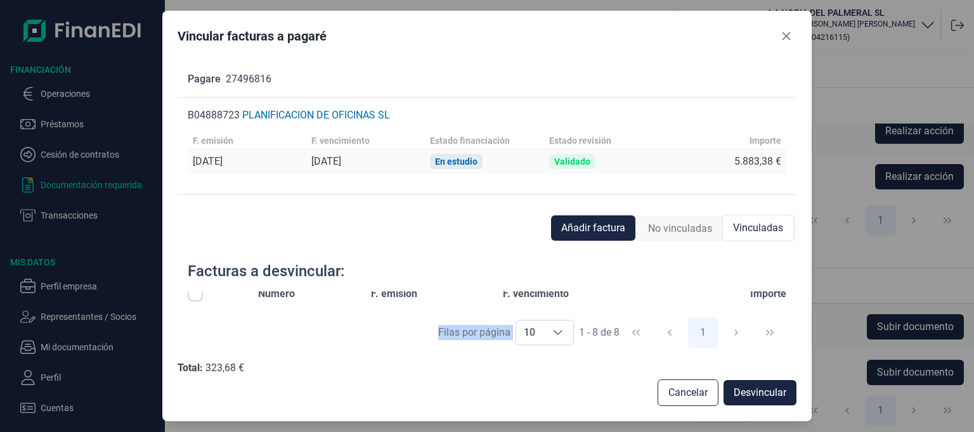
click at [394, 315] on div "Filas por página 10 10 10 1 - 8 de 8 1" at bounding box center [486, 333] width 619 height 44
click at [558, 333] on icon "Choose" at bounding box center [557, 332] width 9 height 5
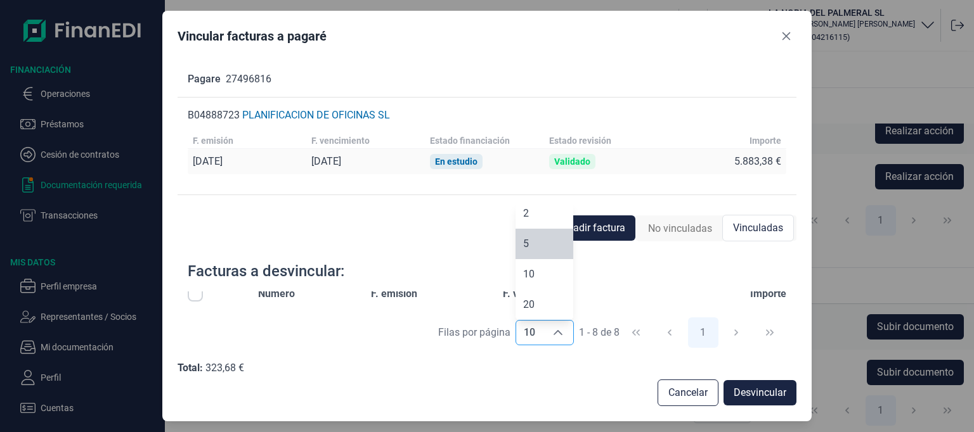
scroll to position [0, 0]
click at [537, 217] on li "2" at bounding box center [544, 218] width 58 height 30
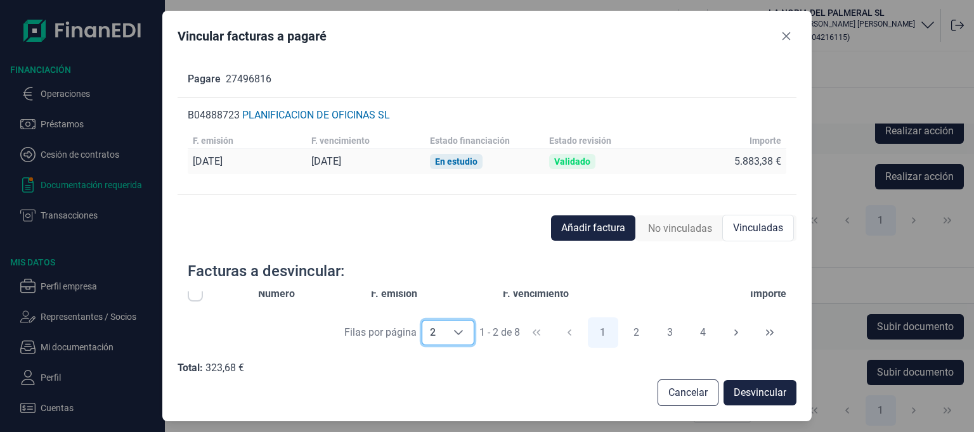
click at [454, 330] on icon "Choose" at bounding box center [458, 333] width 10 height 10
click at [448, 247] on li "5" at bounding box center [447, 248] width 53 height 30
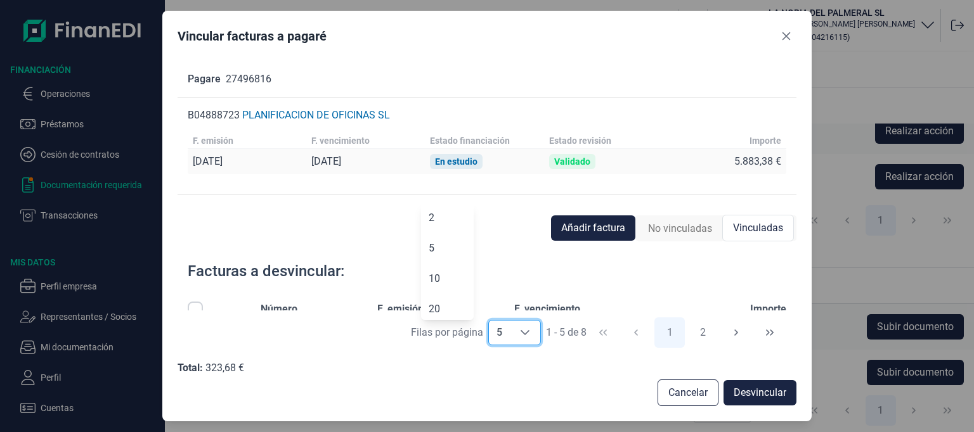
scroll to position [193, 0]
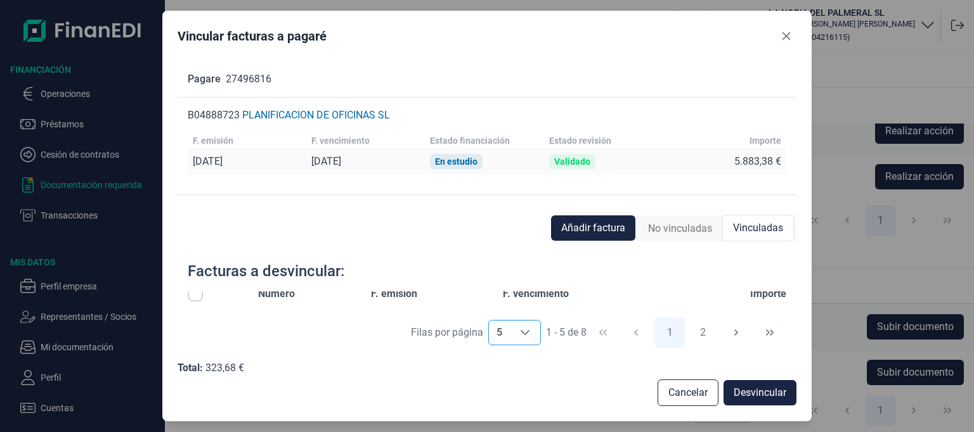
click at [527, 331] on icon "Choose" at bounding box center [524, 332] width 9 height 5
click at [510, 215] on li "2" at bounding box center [513, 218] width 53 height 30
type input "2"
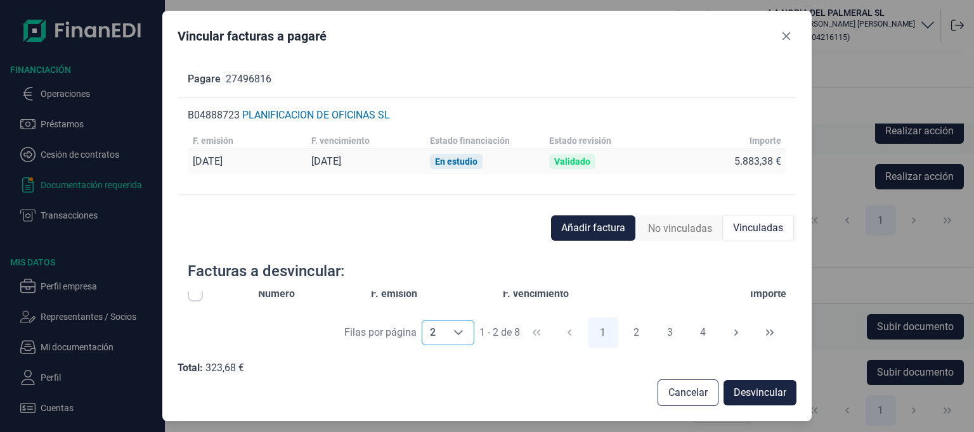
click at [195, 295] on input "Row Selected null" at bounding box center [195, 293] width 15 height 15
checkbox input "true"
click at [460, 334] on icon "Choose" at bounding box center [458, 333] width 10 height 10
click at [618, 261] on div "Facturas a desvincular:" at bounding box center [486, 271] width 619 height 41
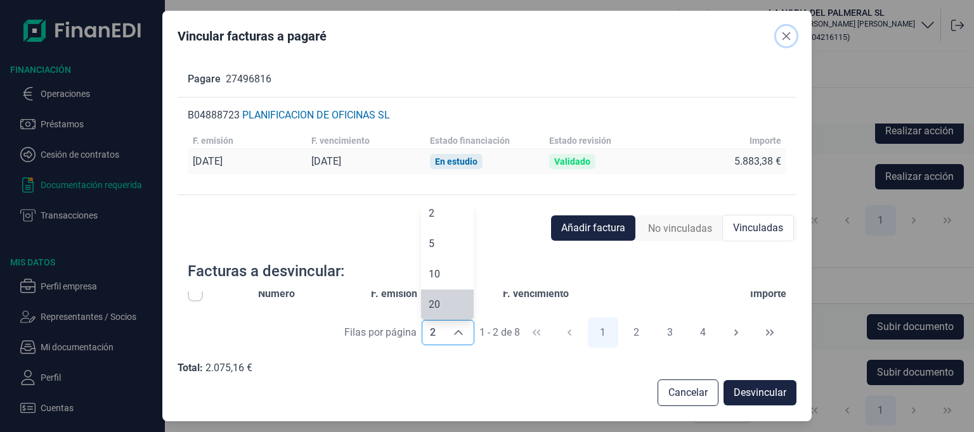
drag, startPoint x: 783, startPoint y: 32, endPoint x: 790, endPoint y: 79, distance: 47.4
click at [783, 33] on icon "Close" at bounding box center [786, 36] width 10 height 10
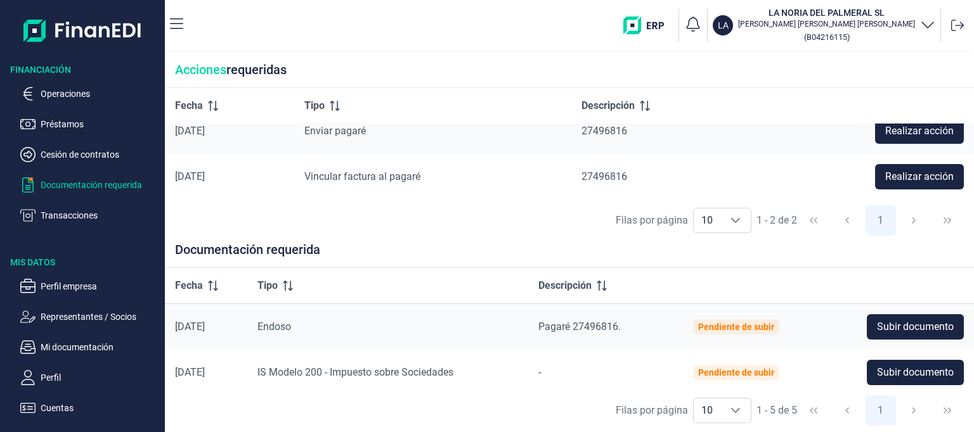
click at [79, 183] on p "Documentación requerida" at bounding box center [100, 184] width 119 height 15
click at [67, 97] on p "Operaciones" at bounding box center [100, 93] width 119 height 15
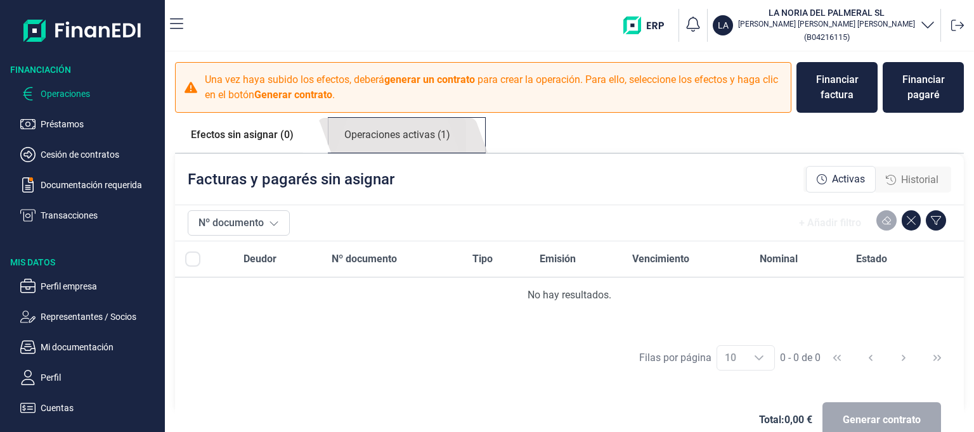
click at [404, 136] on link "Operaciones activas (1)" at bounding box center [397, 135] width 138 height 35
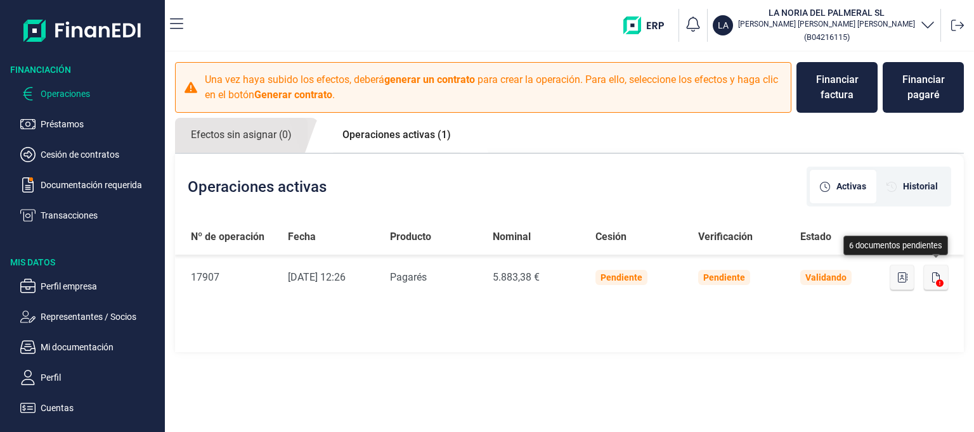
click at [933, 280] on icon "button" at bounding box center [936, 278] width 8 height 10
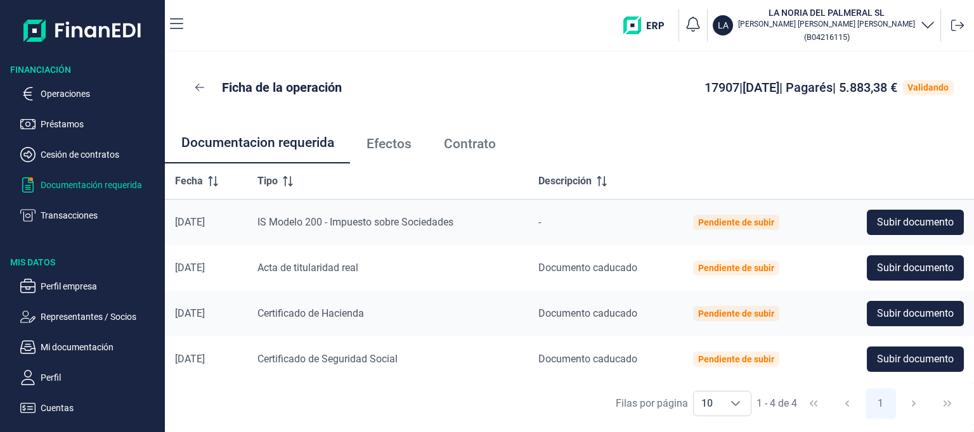
click at [81, 179] on p "Documentación requerida" at bounding box center [100, 184] width 119 height 15
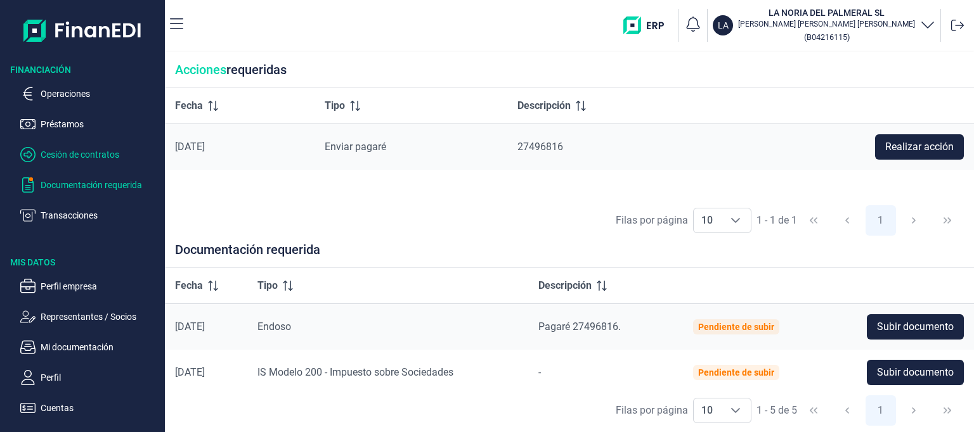
click at [71, 153] on p "Cesión de contratos" at bounding box center [100, 154] width 119 height 15
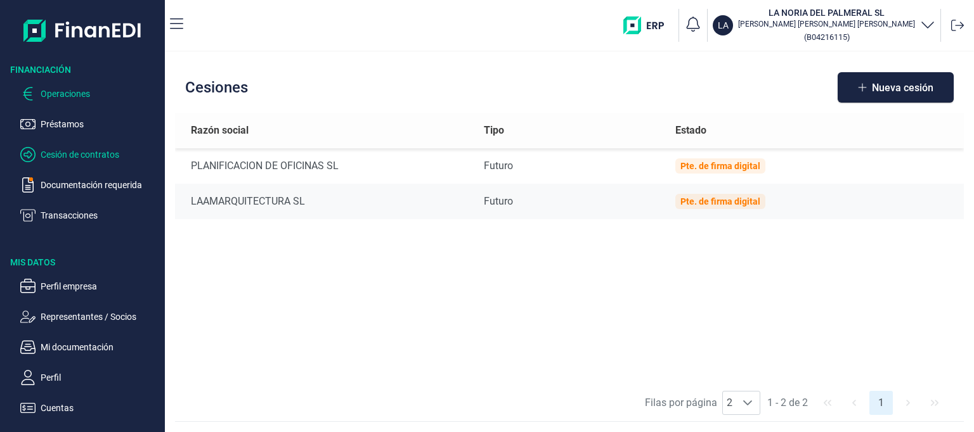
click at [56, 96] on p "Operaciones" at bounding box center [100, 93] width 119 height 15
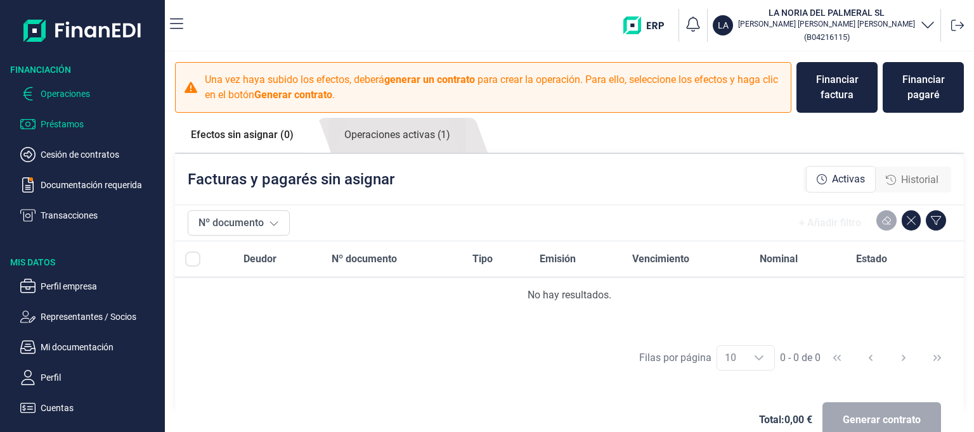
click at [51, 122] on p "Préstamos" at bounding box center [100, 124] width 119 height 15
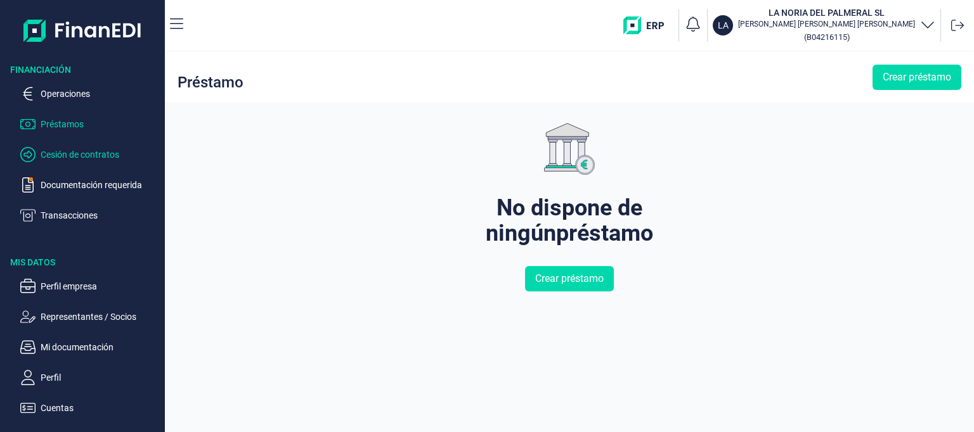
click at [79, 155] on p "Cesión de contratos" at bounding box center [100, 154] width 119 height 15
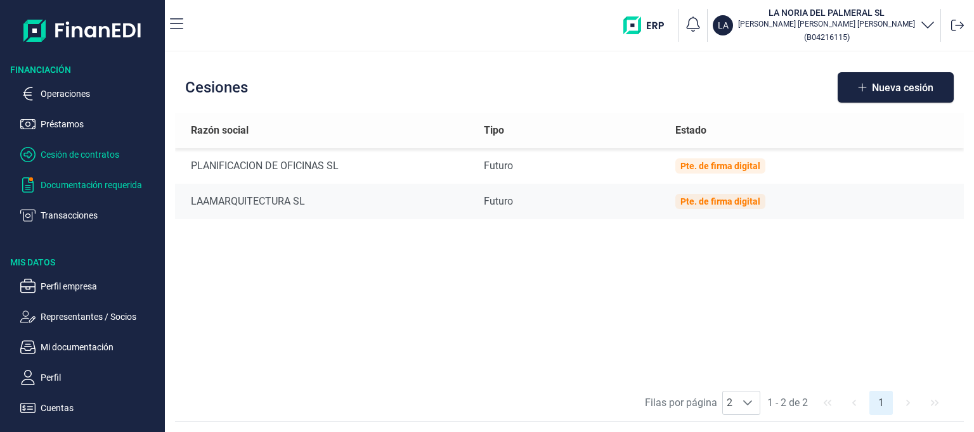
click at [79, 182] on p "Documentación requerida" at bounding box center [100, 184] width 119 height 15
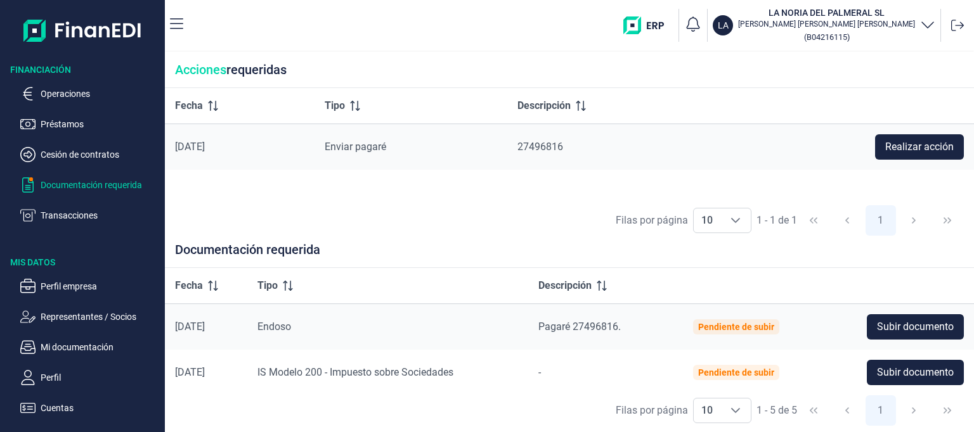
click at [255, 151] on div "[DATE]" at bounding box center [239, 147] width 129 height 13
click at [735, 219] on icon "Choose" at bounding box center [735, 220] width 10 height 10
click at [735, 219] on icon "Choose" at bounding box center [735, 220] width 9 height 5
click at [487, 229] on div "Filas por página 10 10 10 1 - 1 de 1 1" at bounding box center [569, 220] width 809 height 44
click at [406, 334] on div "Endoso" at bounding box center [387, 326] width 261 height 15
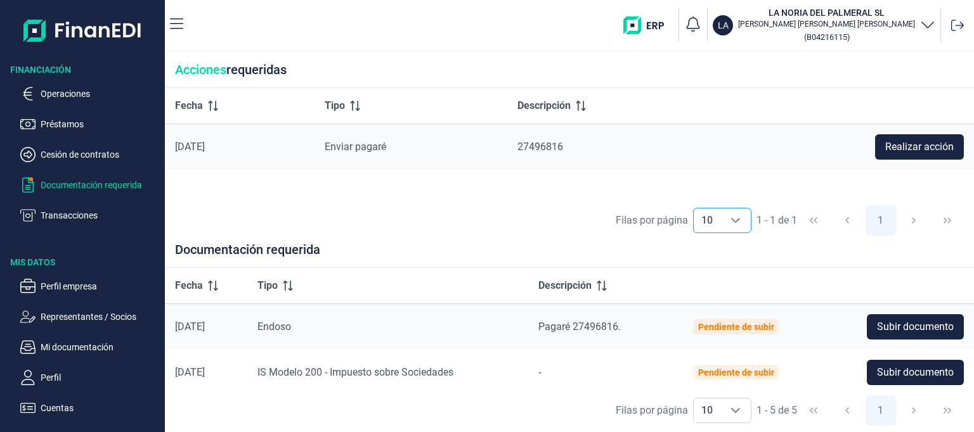
click at [804, 326] on td "Pendiente de subir" at bounding box center [752, 327] width 138 height 46
click at [646, 329] on div "Pagaré 27496816." at bounding box center [605, 326] width 134 height 15
click at [918, 143] on span "Realizar acción" at bounding box center [919, 146] width 68 height 15
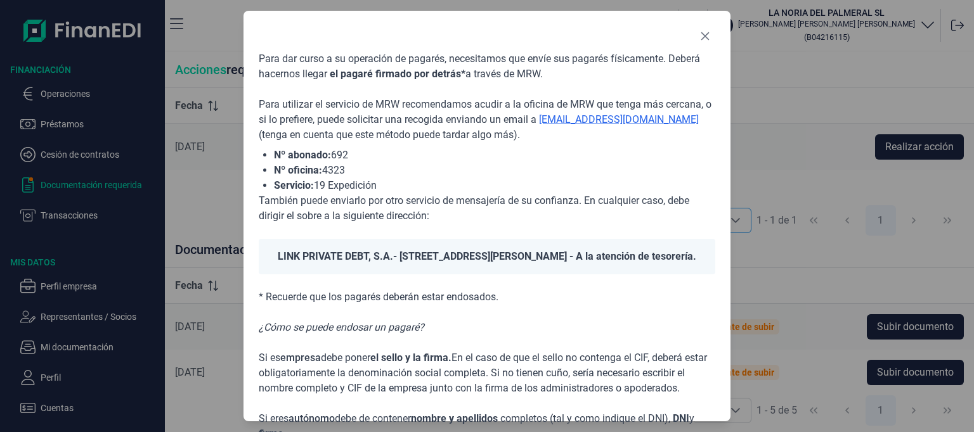
click at [720, 36] on div "Para dar curso a su operación de pagarés, necesitamos que envíe sus pagarés fís…" at bounding box center [486, 216] width 487 height 411
click at [706, 37] on icon "Close" at bounding box center [705, 36] width 8 height 8
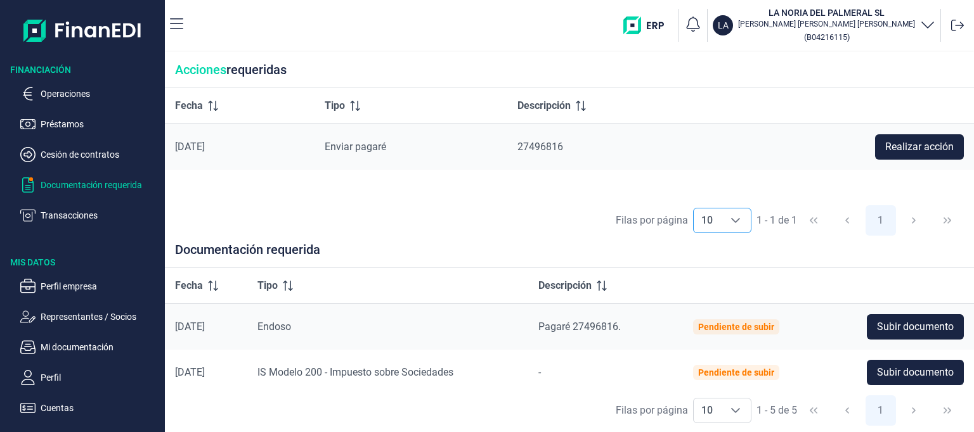
click at [920, 26] on icon "button" at bounding box center [927, 23] width 15 height 15
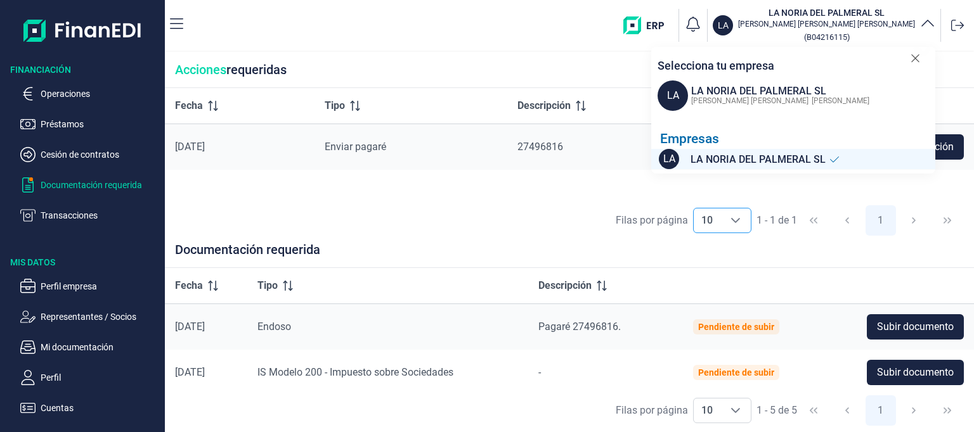
click at [915, 59] on icon at bounding box center [915, 59] width 8 height 8
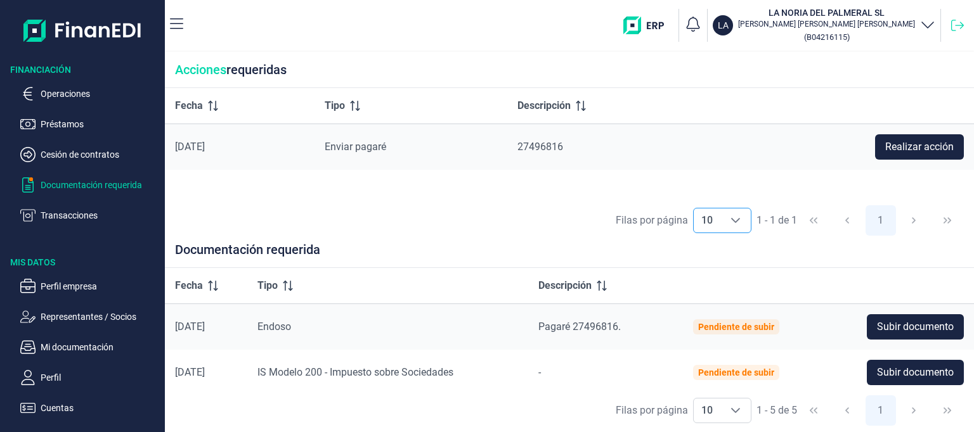
click at [961, 23] on icon at bounding box center [957, 25] width 13 height 11
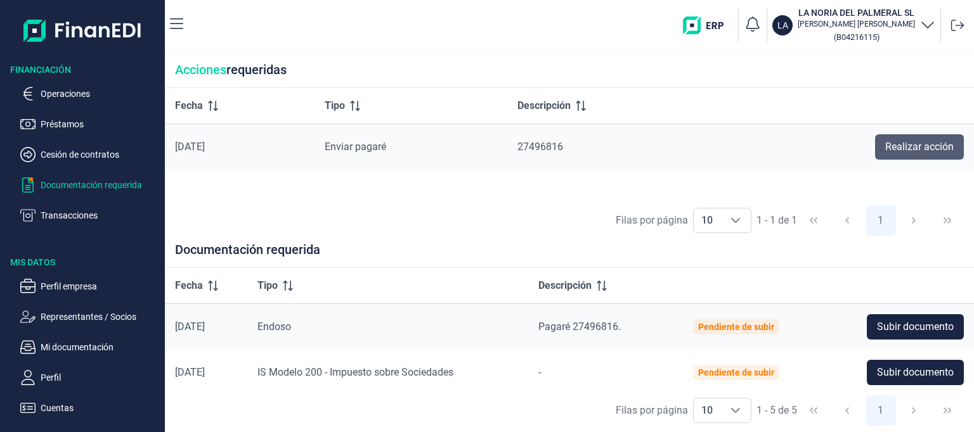
click at [913, 146] on span "Realizar acción" at bounding box center [919, 146] width 68 height 15
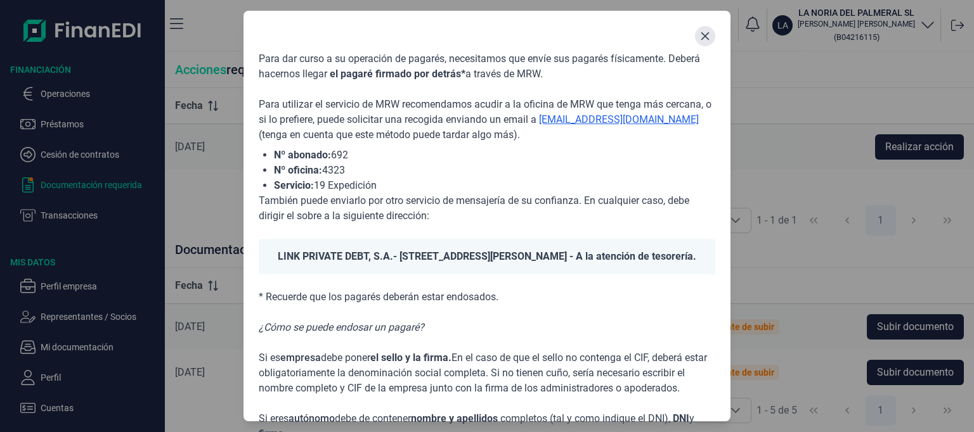
click at [698, 35] on button "Close" at bounding box center [705, 36] width 20 height 20
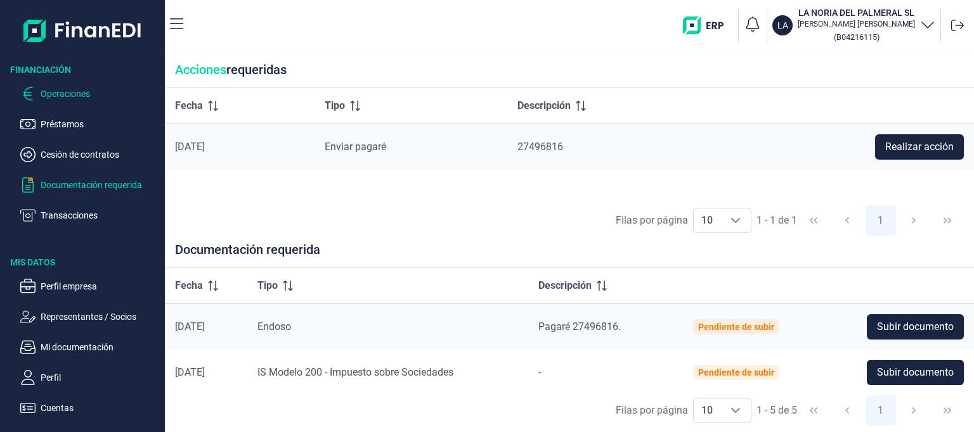
click at [53, 91] on p "Operaciones" at bounding box center [100, 93] width 119 height 15
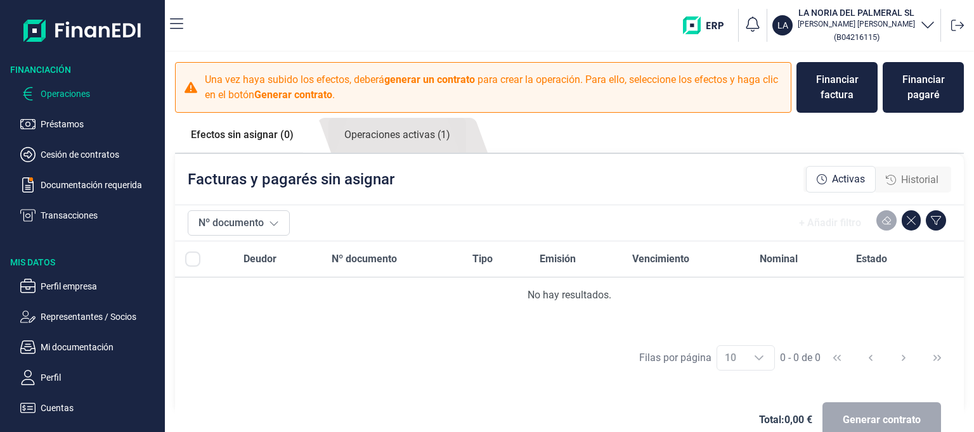
scroll to position [28, 0]
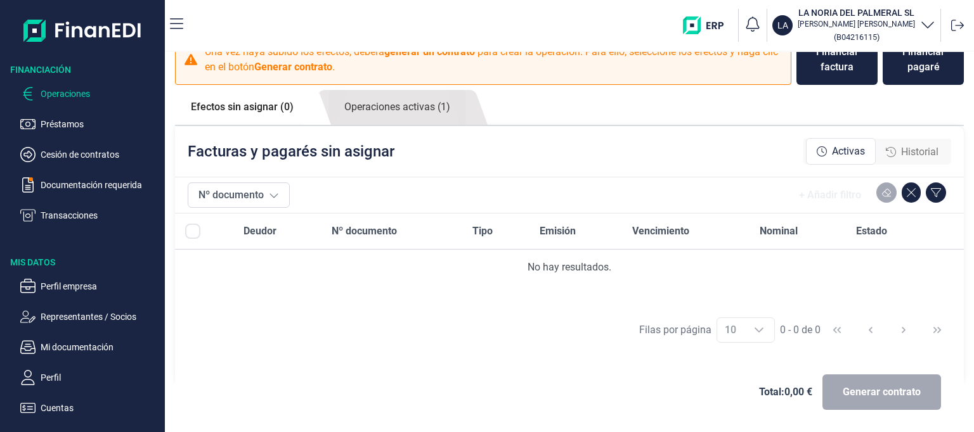
click at [915, 150] on span "Historial" at bounding box center [919, 152] width 37 height 15
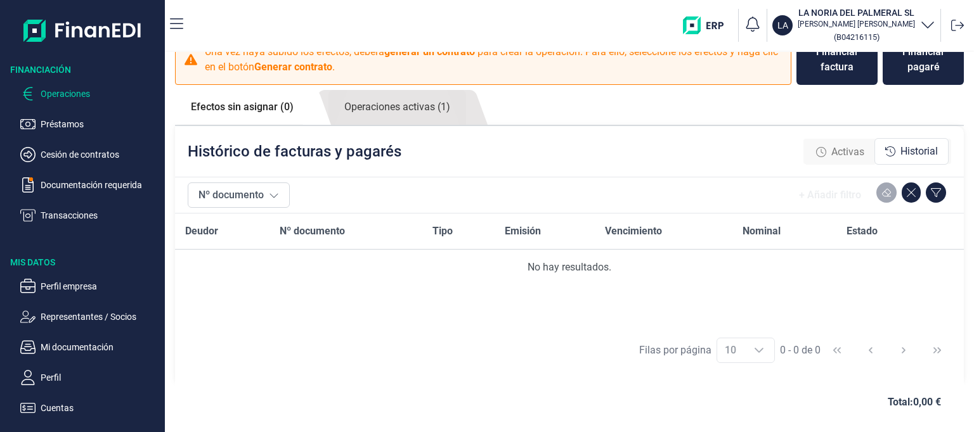
click at [838, 150] on span "Activas" at bounding box center [847, 152] width 33 height 15
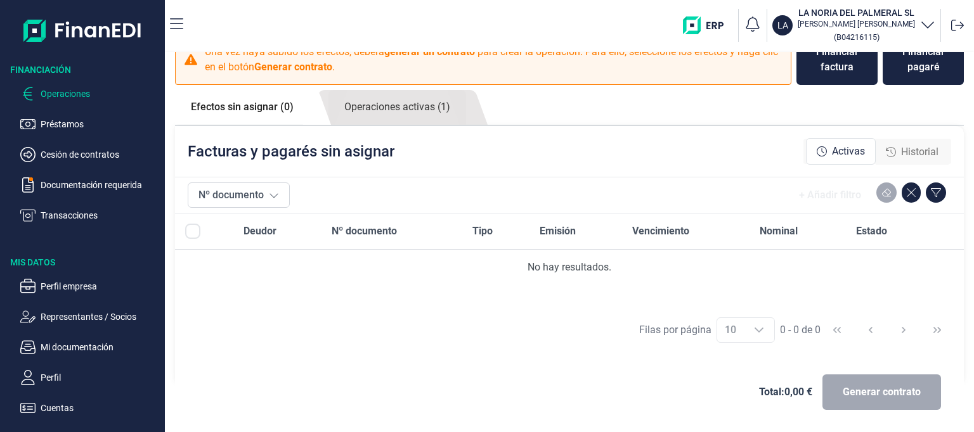
click at [909, 146] on span "Historial" at bounding box center [919, 152] width 37 height 15
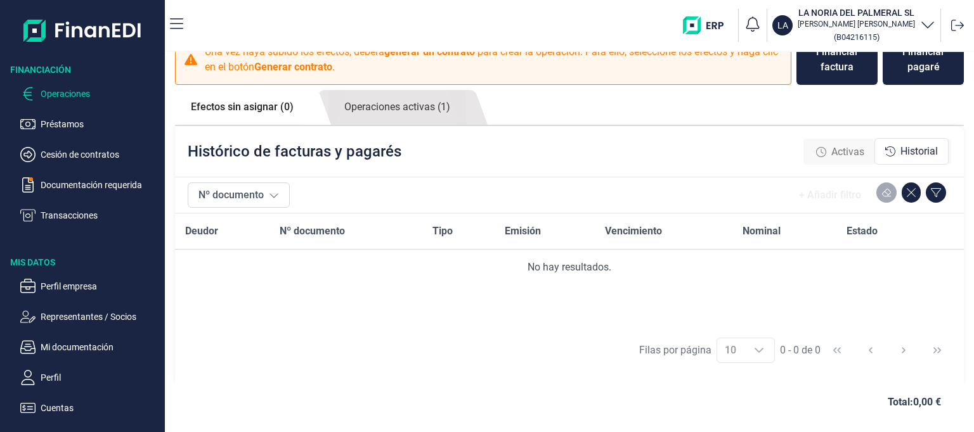
click at [839, 149] on span "Activas" at bounding box center [847, 152] width 33 height 15
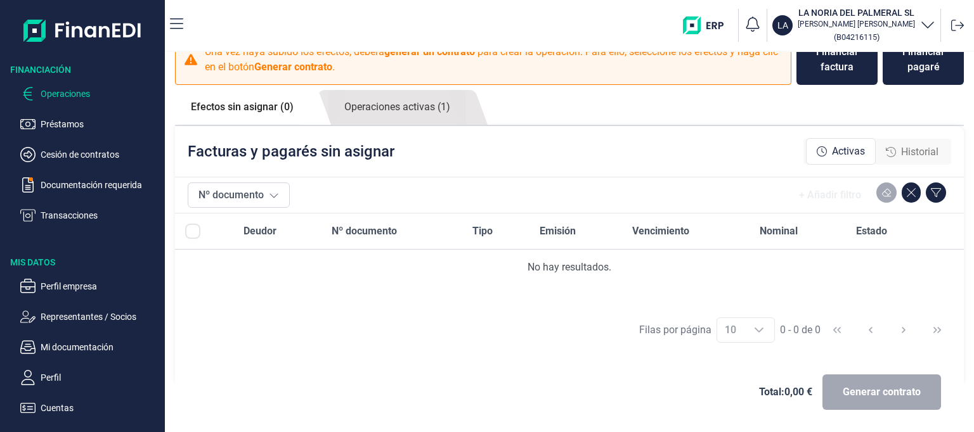
click at [915, 146] on span "Historial" at bounding box center [919, 152] width 37 height 15
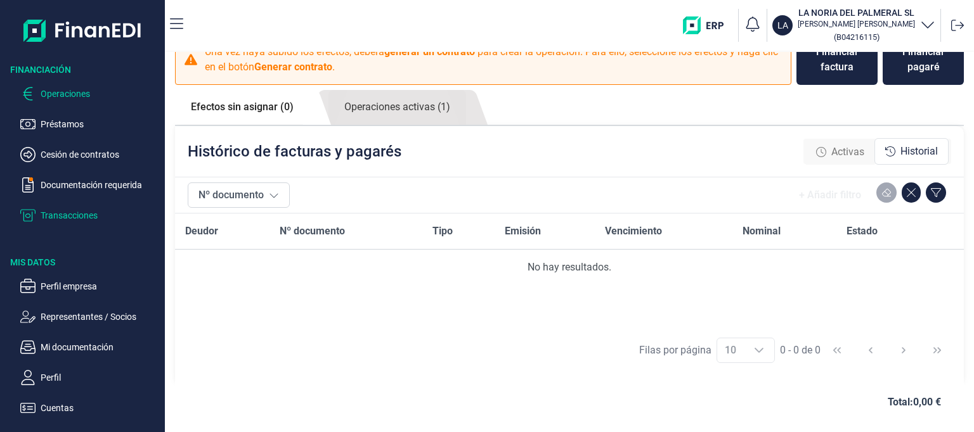
click at [49, 215] on p "Transacciones" at bounding box center [100, 215] width 119 height 15
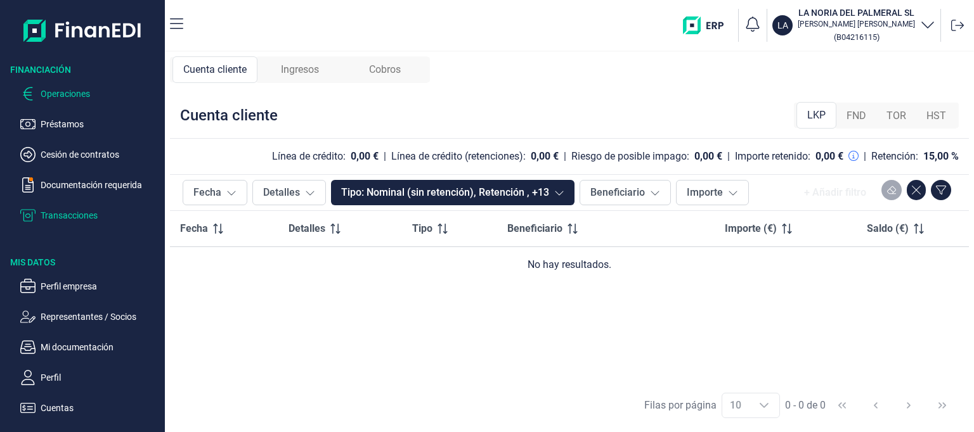
click at [63, 91] on p "Operaciones" at bounding box center [100, 93] width 119 height 15
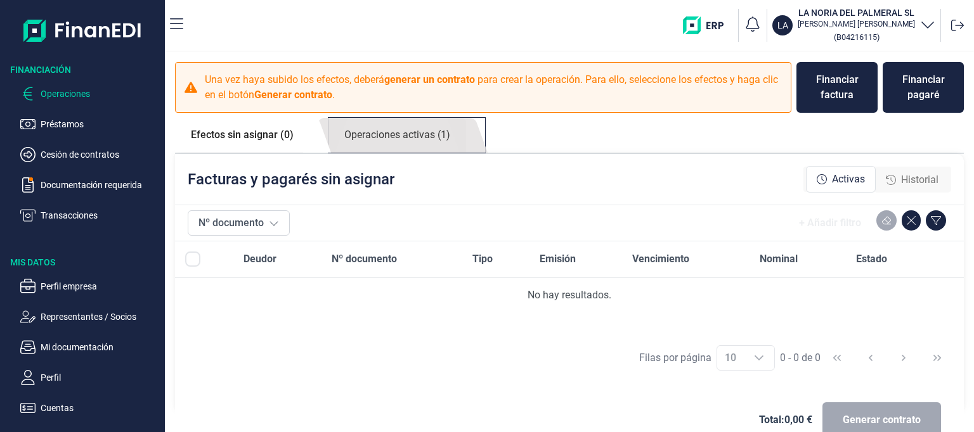
click at [382, 134] on link "Operaciones activas (1)" at bounding box center [397, 135] width 138 height 35
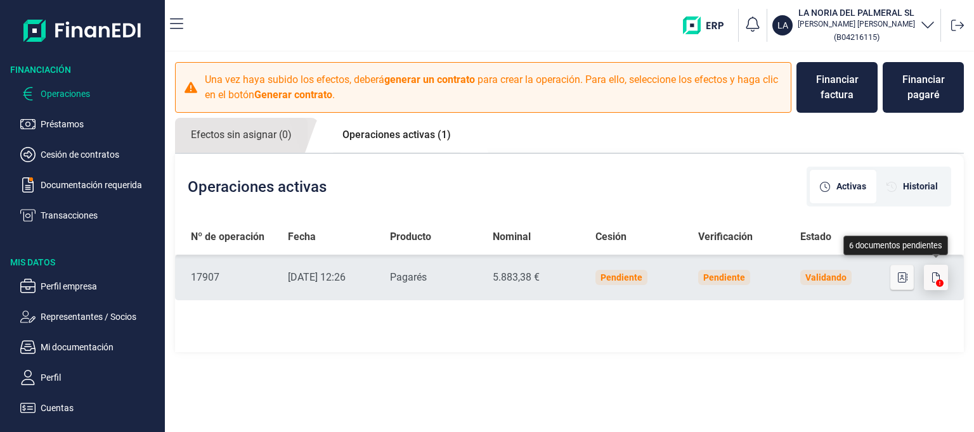
click at [939, 276] on icon "button" at bounding box center [936, 278] width 8 height 10
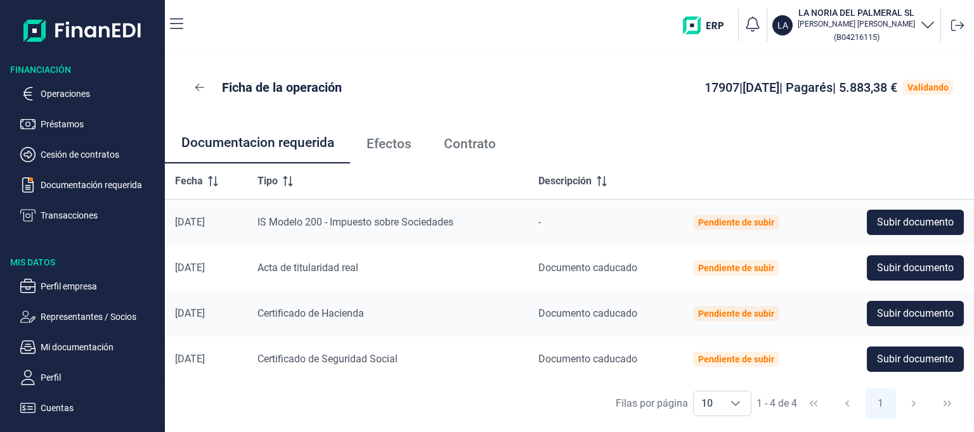
click at [730, 271] on div "Pendiente de subir" at bounding box center [736, 268] width 76 height 10
click at [56, 92] on p "Operaciones" at bounding box center [100, 93] width 119 height 15
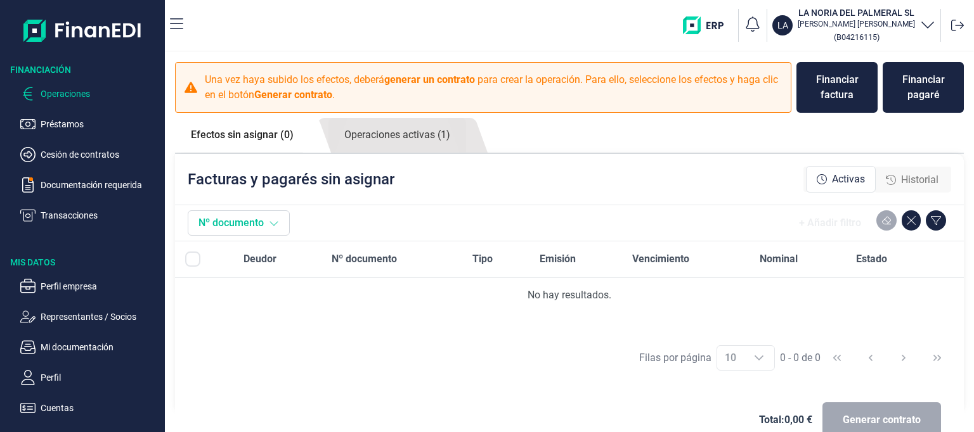
click at [266, 225] on button "Nº documento" at bounding box center [239, 222] width 102 height 25
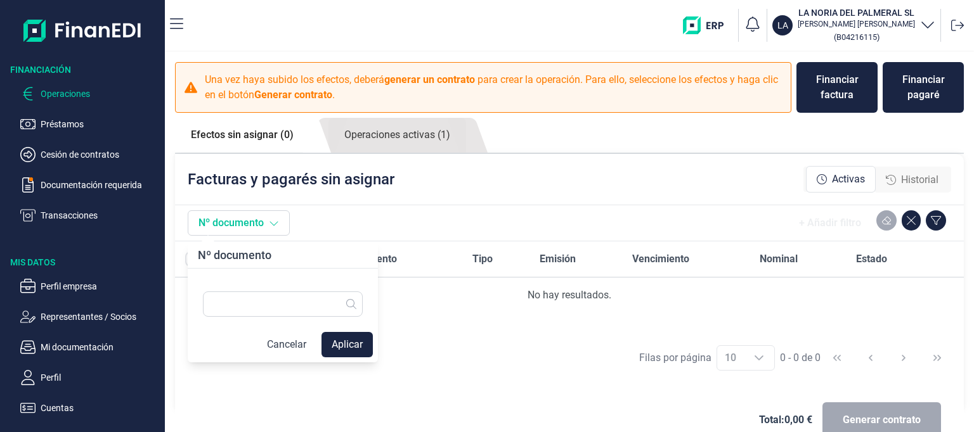
click at [266, 225] on button "Nº documento" at bounding box center [239, 222] width 102 height 25
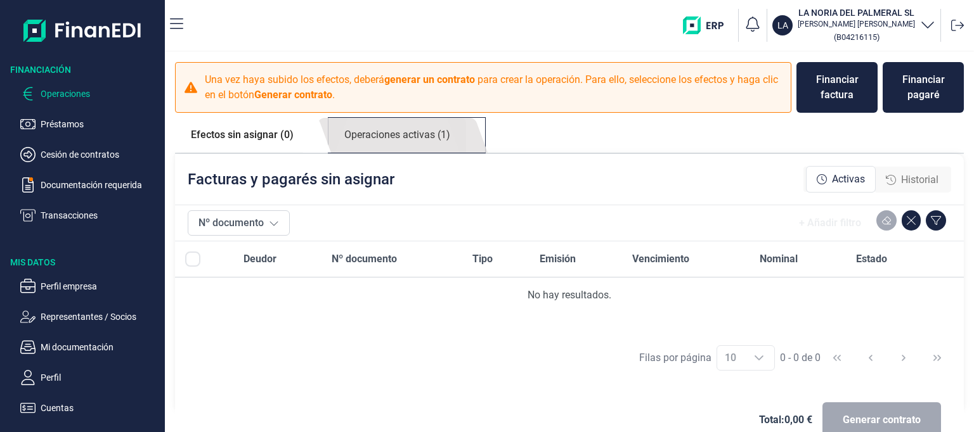
click at [404, 136] on link "Operaciones activas (1)" at bounding box center [397, 135] width 138 height 35
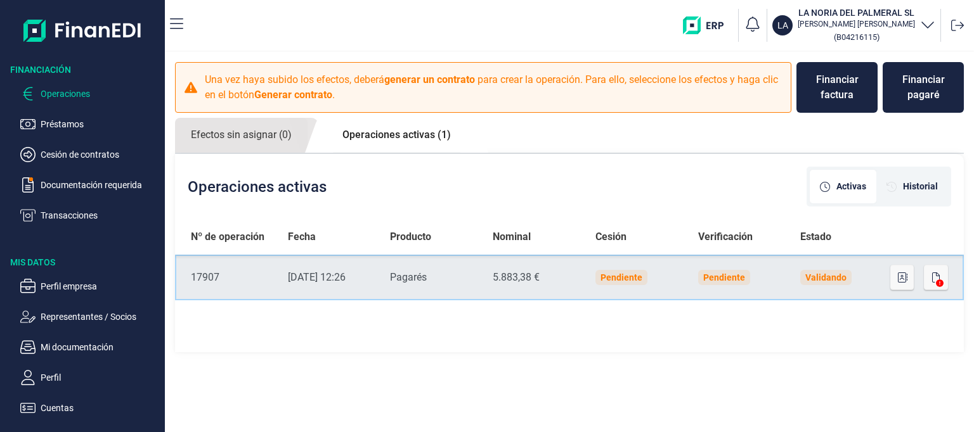
click at [328, 277] on div "[DATE] 12:26" at bounding box center [329, 277] width 82 height 15
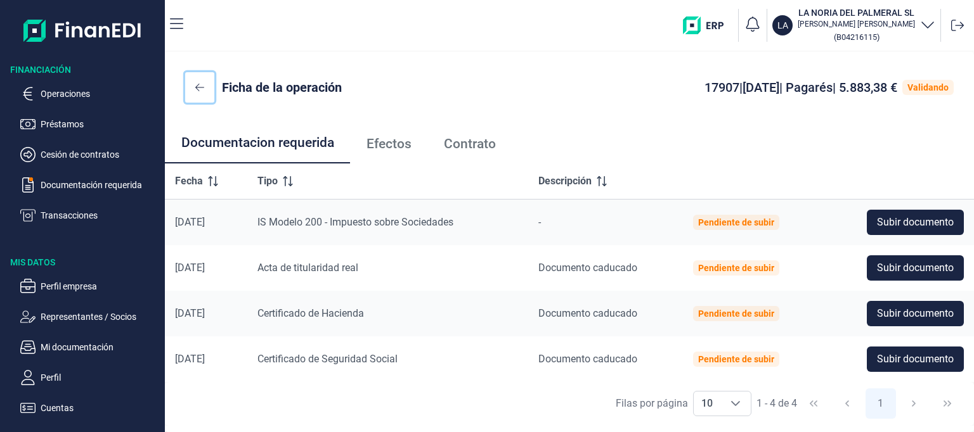
click at [203, 89] on icon at bounding box center [199, 87] width 9 height 10
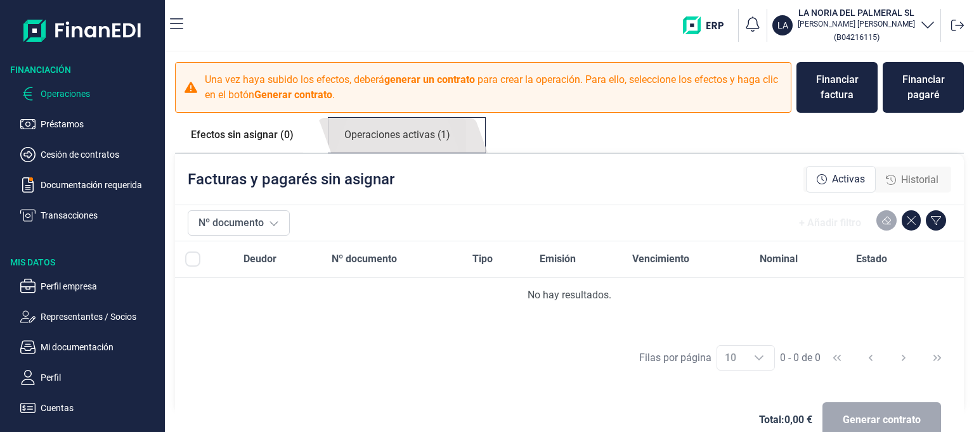
click at [370, 143] on link "Operaciones activas (1)" at bounding box center [397, 135] width 138 height 35
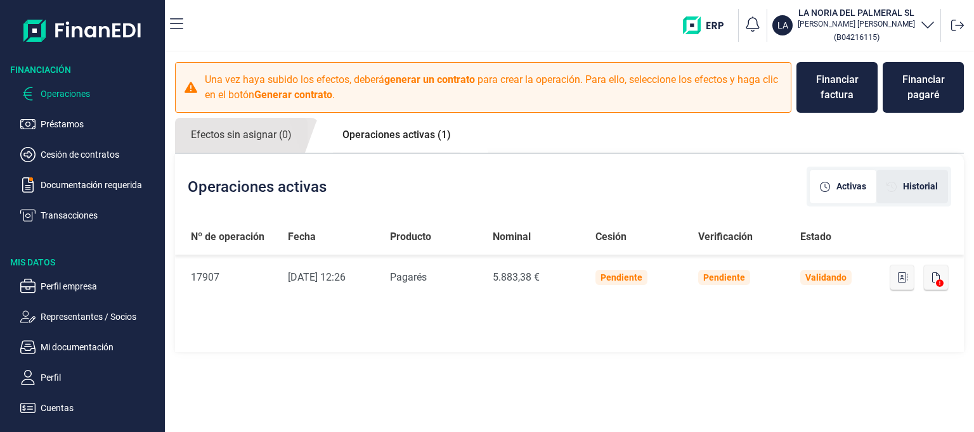
click at [928, 183] on span "Historial" at bounding box center [920, 186] width 35 height 13
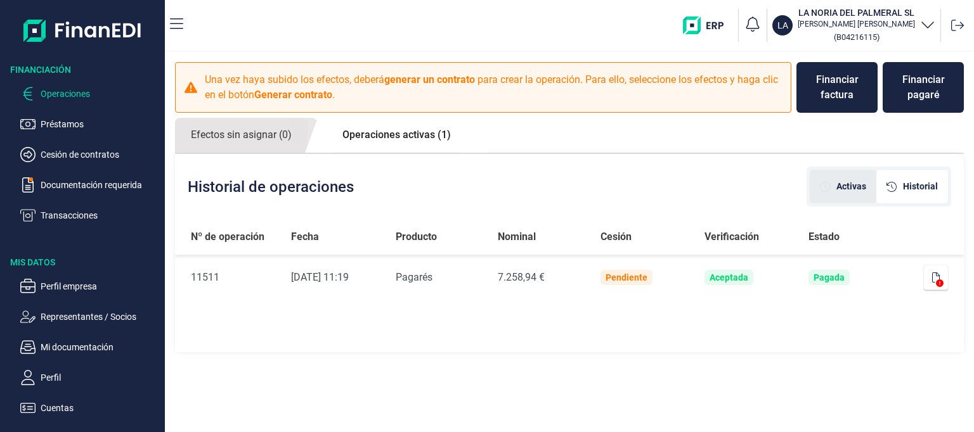
click at [849, 183] on span "Activas" at bounding box center [851, 186] width 30 height 13
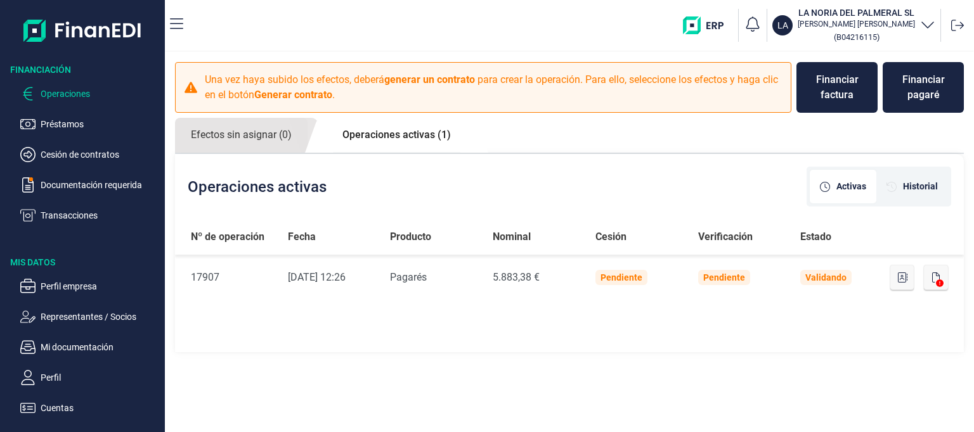
click at [465, 324] on div "Nº de operación Fecha Producto Nominal Cesión Verificación Estado Nº de Operaci…" at bounding box center [569, 286] width 788 height 135
click at [397, 127] on link "Operaciones activas (1)" at bounding box center [396, 135] width 140 height 34
click at [396, 130] on link "Operaciones activas (1)" at bounding box center [396, 135] width 140 height 34
click at [408, 137] on link "Operaciones activas (1)" at bounding box center [396, 135] width 140 height 34
click at [423, 134] on link "Operaciones activas (1)" at bounding box center [396, 135] width 140 height 34
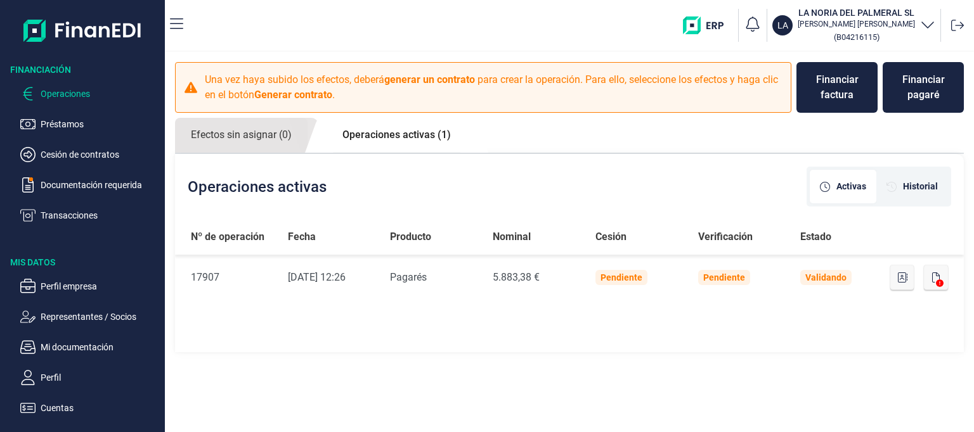
click at [425, 134] on link "Operaciones activas (1)" at bounding box center [396, 135] width 140 height 34
click at [284, 33] on div "LA LA NORIA DEL PALMERAL SL [PERSON_NAME] ( B04216115 )" at bounding box center [580, 25] width 775 height 41
click at [54, 117] on p "Préstamos" at bounding box center [100, 124] width 119 height 15
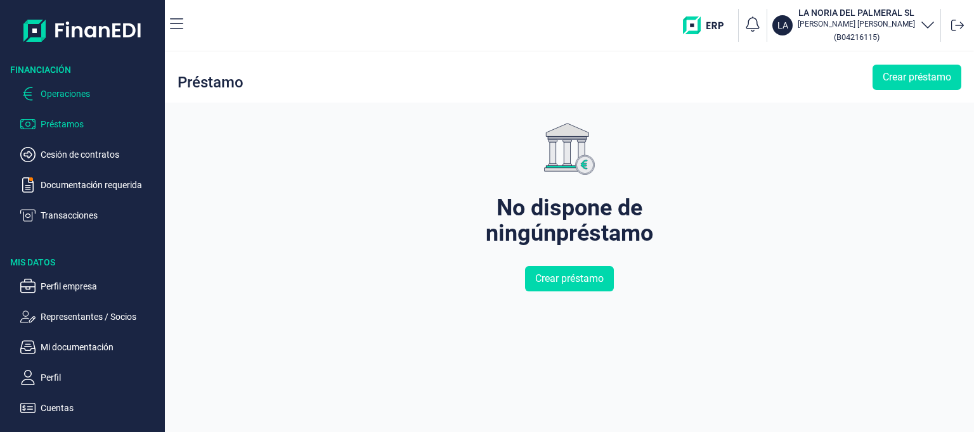
click at [64, 93] on p "Operaciones" at bounding box center [100, 93] width 119 height 15
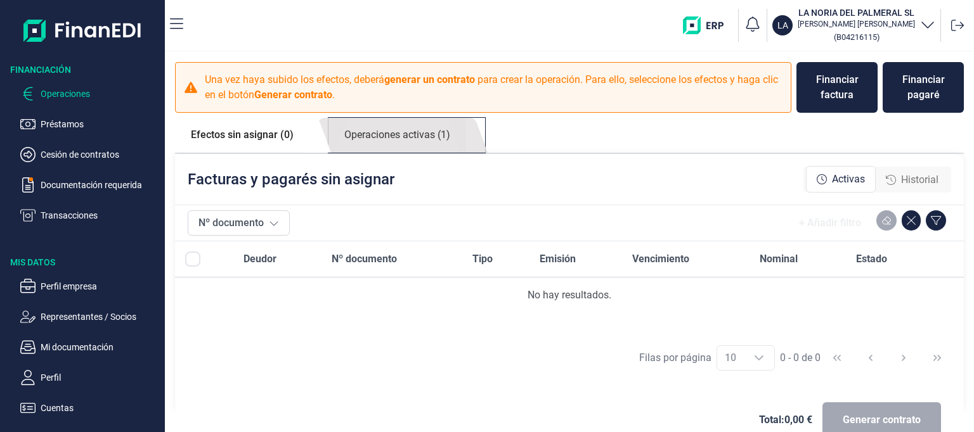
click at [414, 132] on link "Operaciones activas (1)" at bounding box center [397, 135] width 138 height 35
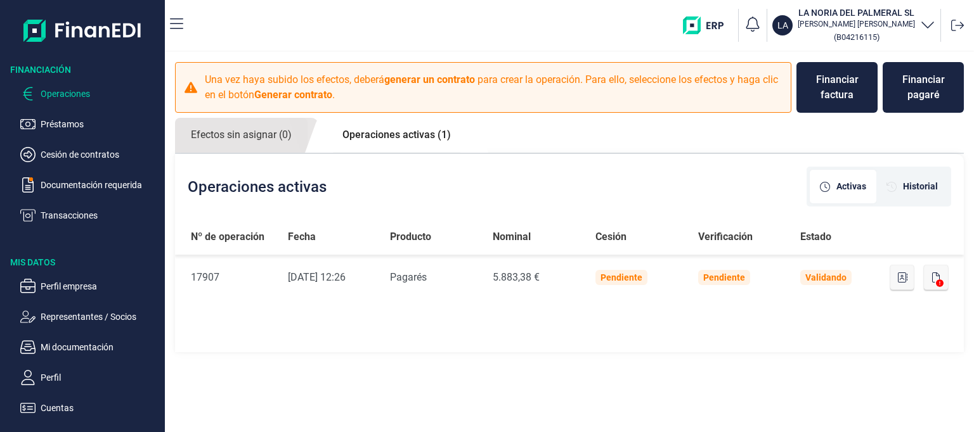
click at [392, 339] on div "Nº de operación Fecha Producto Nominal Cesión Verificación Estado Nº de Operaci…" at bounding box center [569, 286] width 788 height 135
click at [399, 133] on link "Operaciones activas (1)" at bounding box center [396, 135] width 140 height 34
click at [264, 139] on link "Efectos sin asignar (0)" at bounding box center [241, 135] width 132 height 35
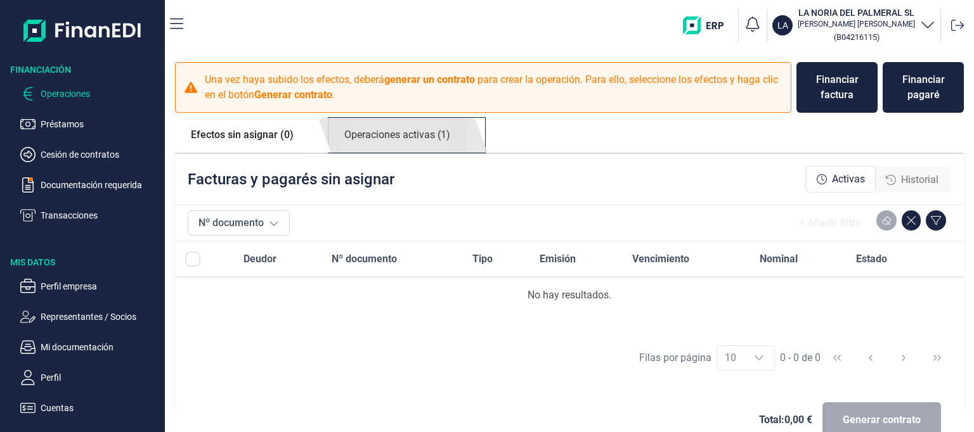
click at [403, 138] on link "Operaciones activas (1)" at bounding box center [397, 135] width 138 height 35
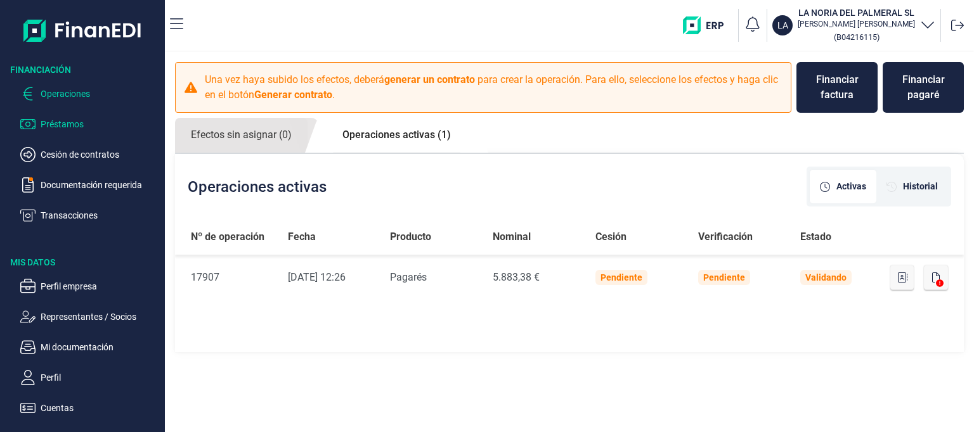
click at [62, 124] on p "Préstamos" at bounding box center [100, 124] width 119 height 15
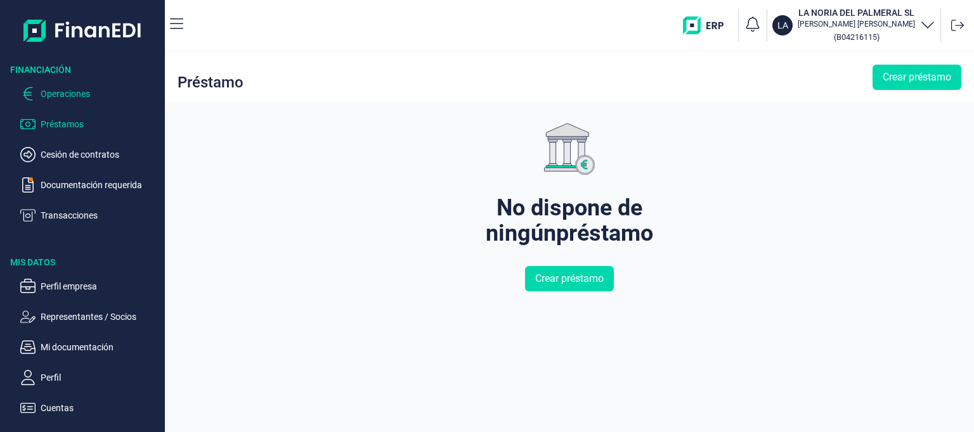
click at [56, 95] on p "Operaciones" at bounding box center [100, 93] width 119 height 15
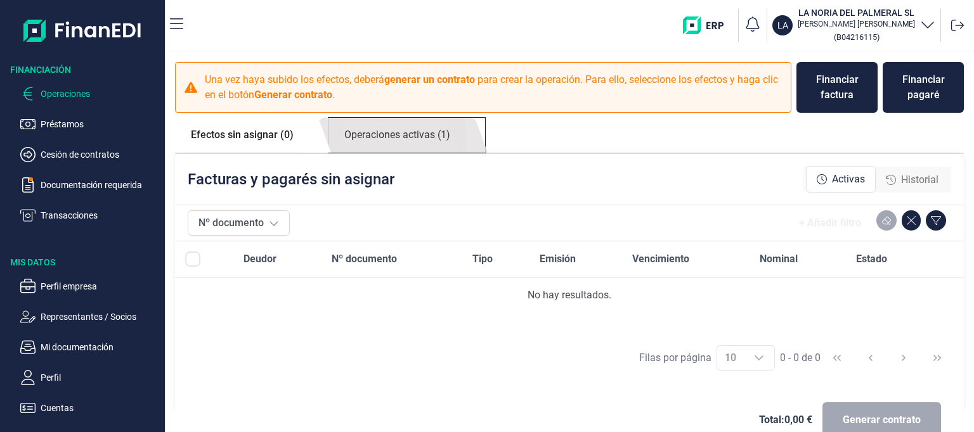
click at [432, 140] on link "Operaciones activas (1)" at bounding box center [397, 135] width 138 height 35
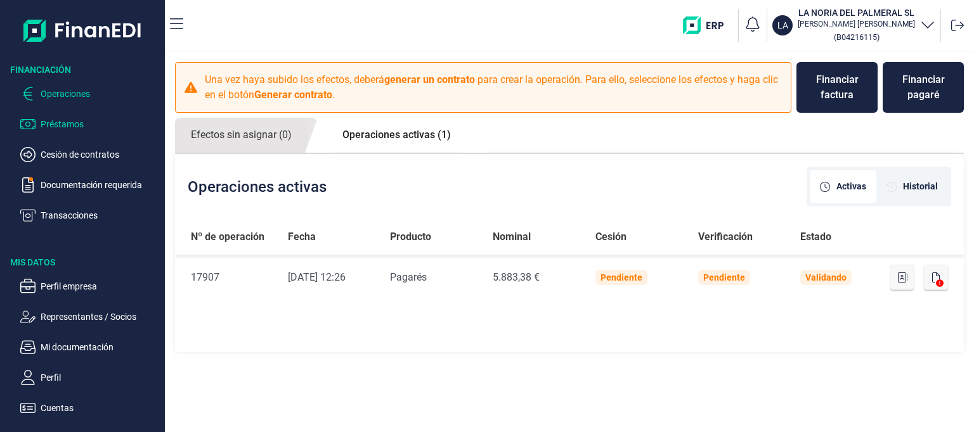
click at [63, 121] on p "Préstamos" at bounding box center [100, 124] width 119 height 15
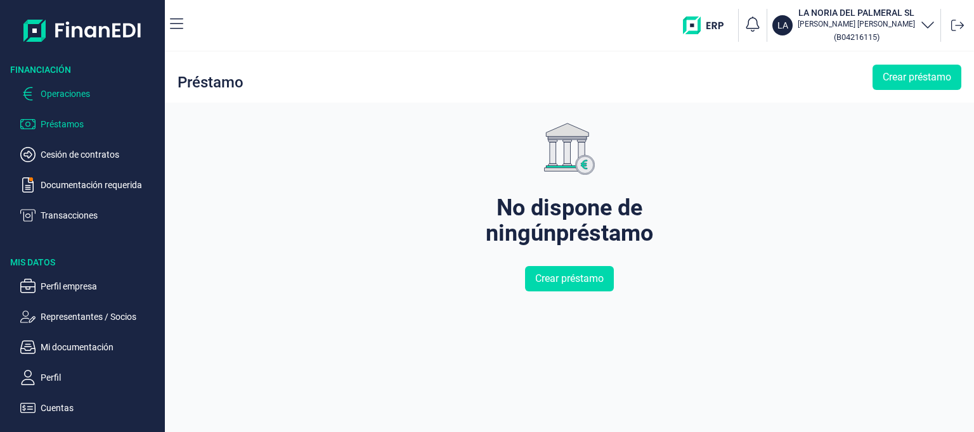
click at [63, 93] on p "Operaciones" at bounding box center [100, 93] width 119 height 15
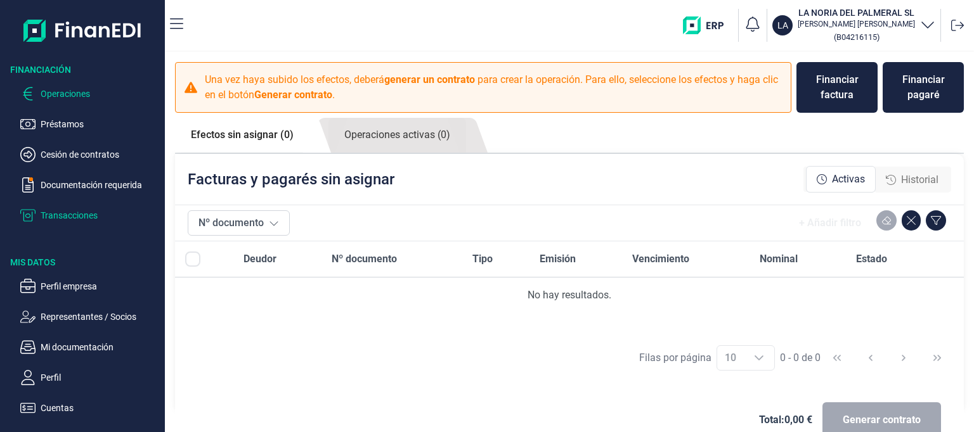
click at [56, 220] on p "Transacciones" at bounding box center [100, 215] width 119 height 15
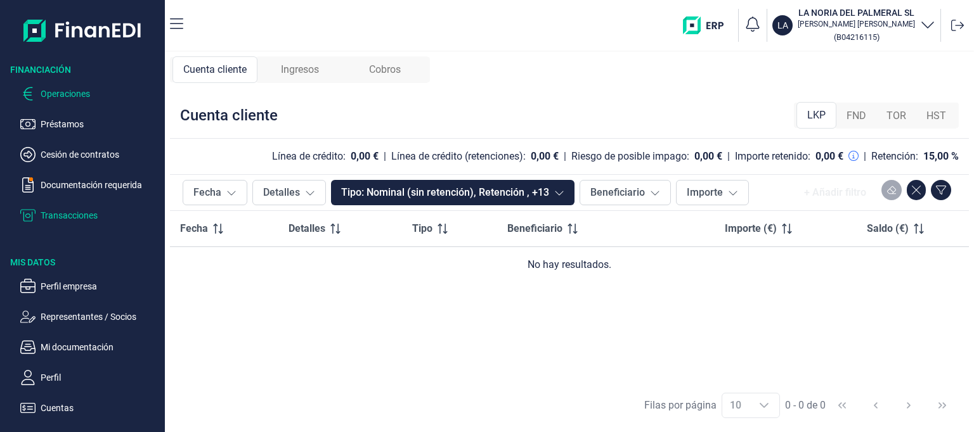
click at [58, 92] on p "Operaciones" at bounding box center [100, 93] width 119 height 15
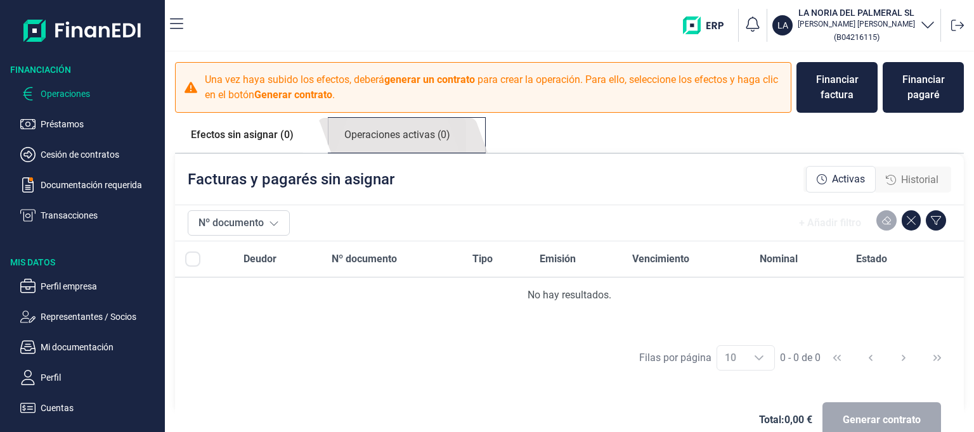
click at [376, 139] on link "Operaciones activas (0)" at bounding box center [397, 135] width 138 height 35
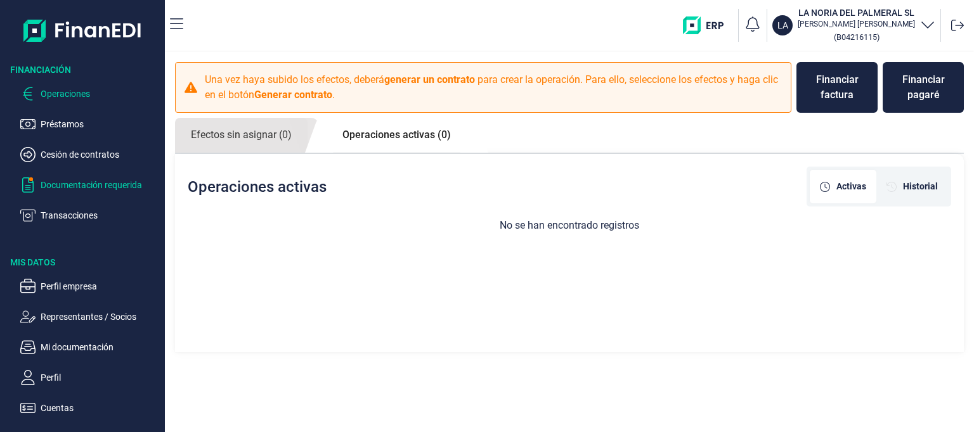
click at [62, 184] on p "Documentación requerida" at bounding box center [100, 184] width 119 height 15
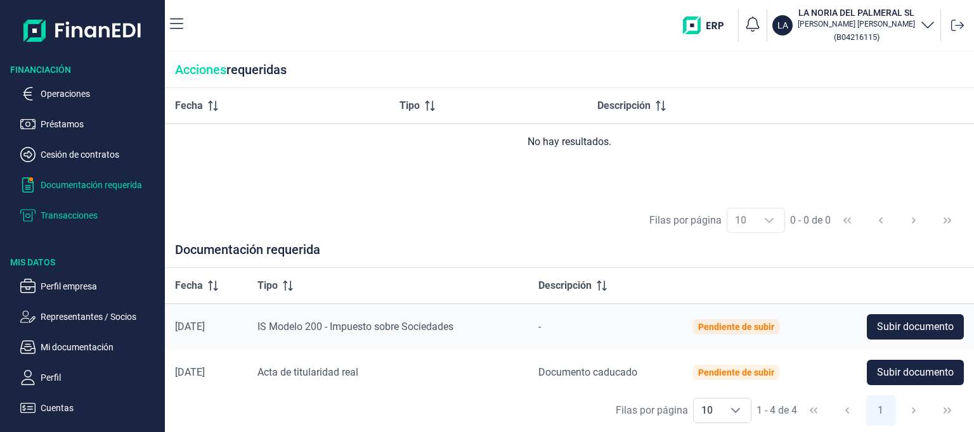
click at [63, 214] on p "Transacciones" at bounding box center [100, 215] width 119 height 15
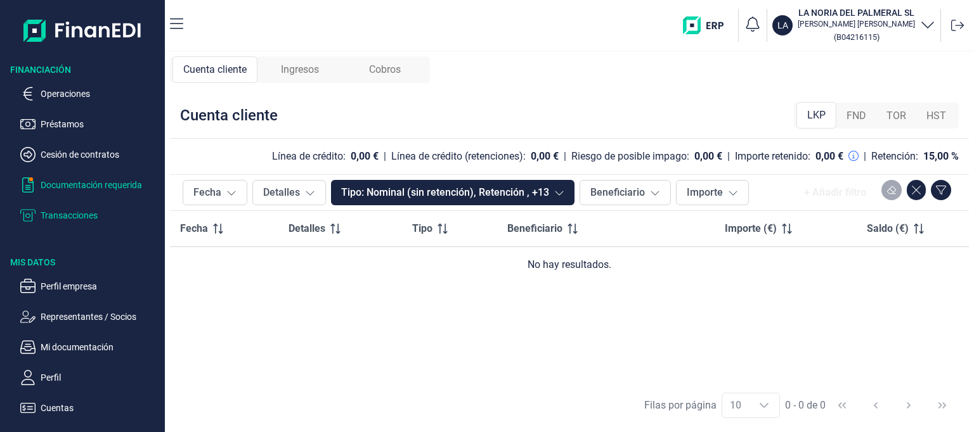
drag, startPoint x: 67, startPoint y: 184, endPoint x: 74, endPoint y: 190, distance: 8.6
click at [68, 184] on p "Documentación requerida" at bounding box center [100, 184] width 119 height 15
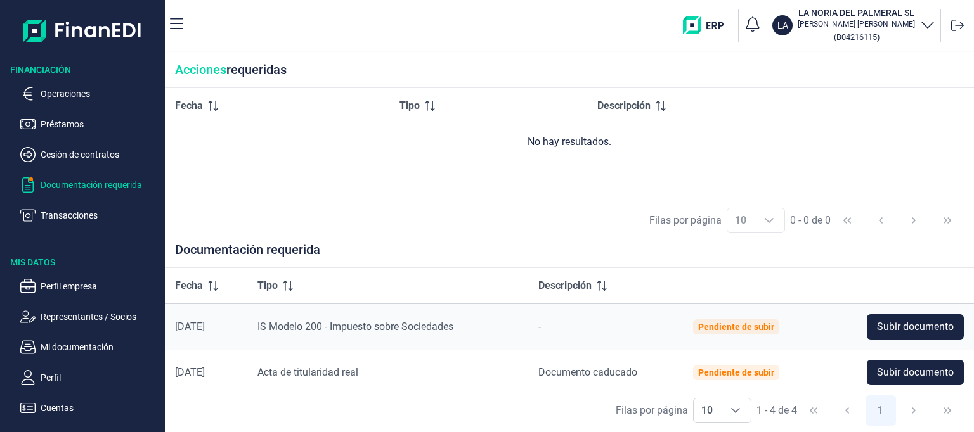
click at [720, 164] on div "Fecha Tipo Descripción No hay resultados." at bounding box center [569, 143] width 809 height 110
click at [52, 93] on p "Operaciones" at bounding box center [100, 93] width 119 height 15
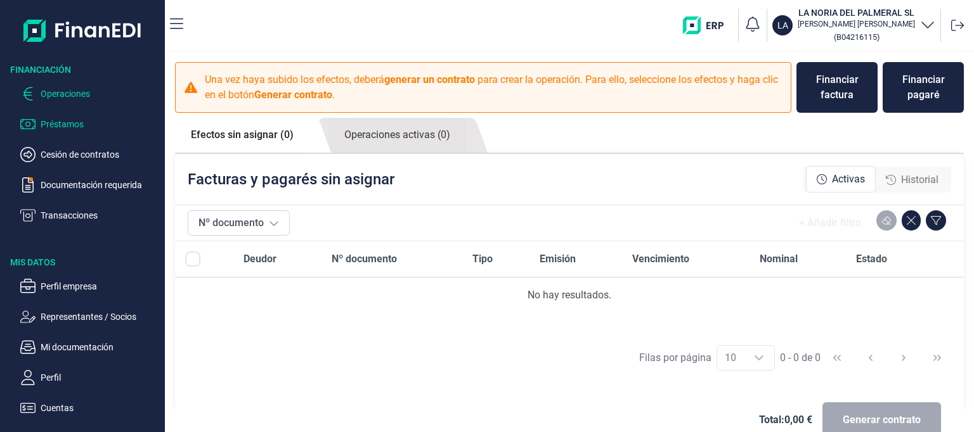
click at [63, 123] on p "Préstamos" at bounding box center [100, 124] width 119 height 15
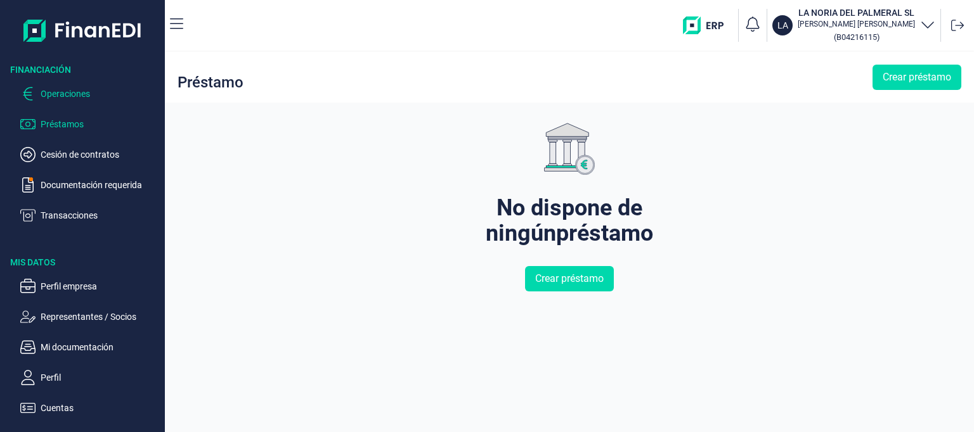
click at [68, 94] on p "Operaciones" at bounding box center [100, 93] width 119 height 15
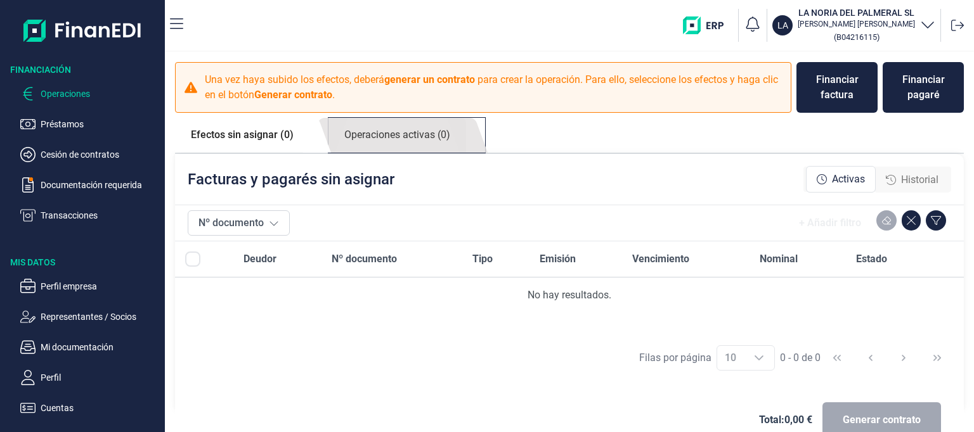
click at [397, 131] on link "Operaciones activas (0)" at bounding box center [397, 135] width 138 height 35
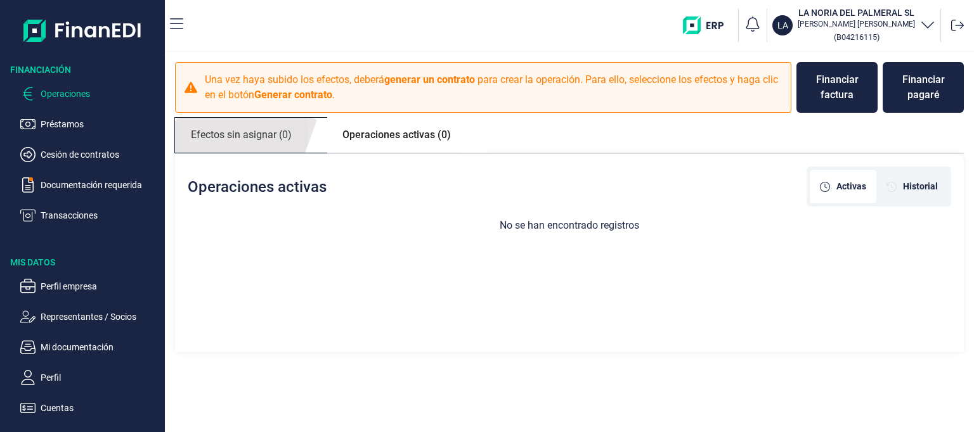
click at [259, 132] on link "Efectos sin asignar (0)" at bounding box center [241, 135] width 132 height 35
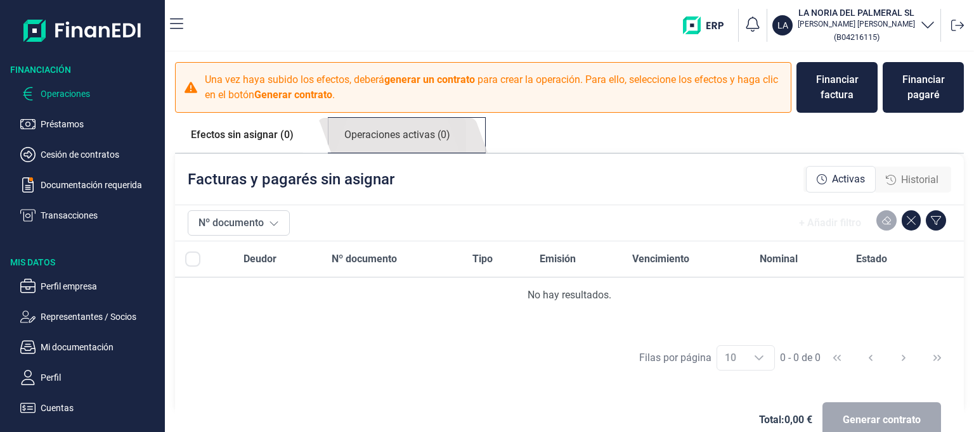
click at [425, 134] on link "Operaciones activas (0)" at bounding box center [397, 135] width 138 height 35
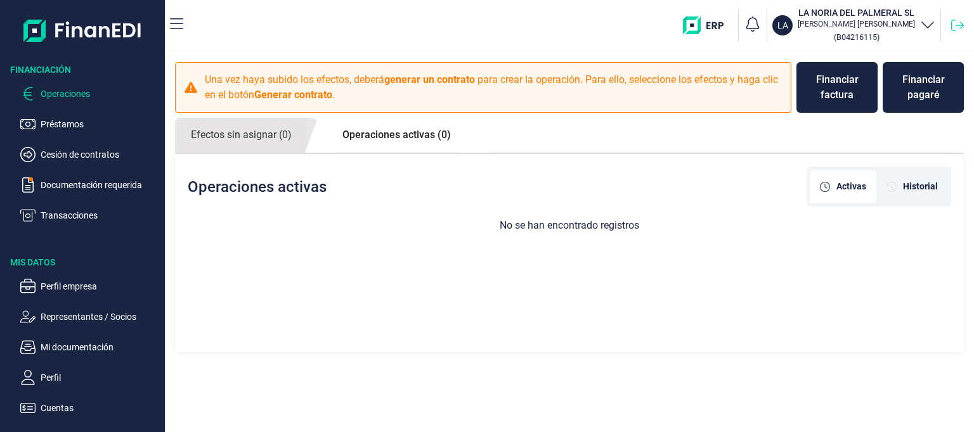
click at [954, 25] on icon at bounding box center [957, 25] width 13 height 13
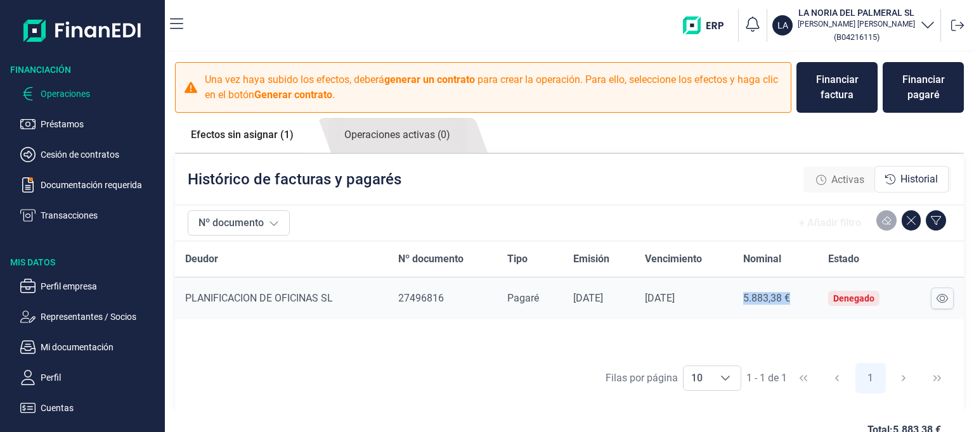
drag, startPoint x: 747, startPoint y: 297, endPoint x: 797, endPoint y: 299, distance: 50.1
click at [797, 299] on div "5.883,38 €" at bounding box center [775, 298] width 65 height 13
click at [797, 329] on div "Deudor Nº documento Tipo Emisión Vencimiento Nominal Estado PLANIFICACION DE OF…" at bounding box center [569, 298] width 788 height 115
drag, startPoint x: 748, startPoint y: 298, endPoint x: 798, endPoint y: 296, distance: 50.1
click at [798, 296] on div "5.883,38 €" at bounding box center [775, 298] width 65 height 13
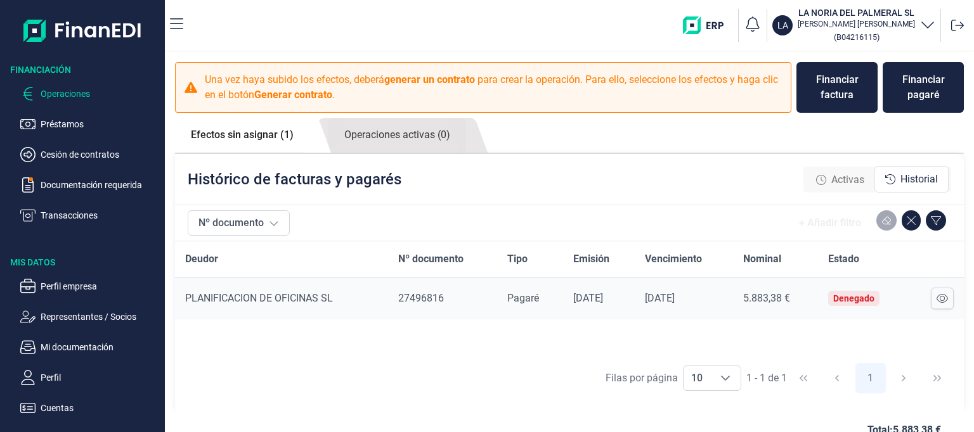
click at [786, 324] on div "Deudor Nº documento Tipo Emisión Vencimiento Nominal Estado PLANIFICACION DE OF…" at bounding box center [569, 298] width 788 height 115
drag, startPoint x: 748, startPoint y: 295, endPoint x: 792, endPoint y: 297, distance: 44.4
click at [792, 297] on div "5.883,38 €" at bounding box center [775, 298] width 65 height 13
click at [781, 321] on div "Deudor Nº documento Tipo Emisión Vencimiento Nominal Estado PLANIFICACION DE OF…" at bounding box center [569, 298] width 788 height 115
click at [74, 184] on p "Documentación requerida" at bounding box center [100, 184] width 119 height 15
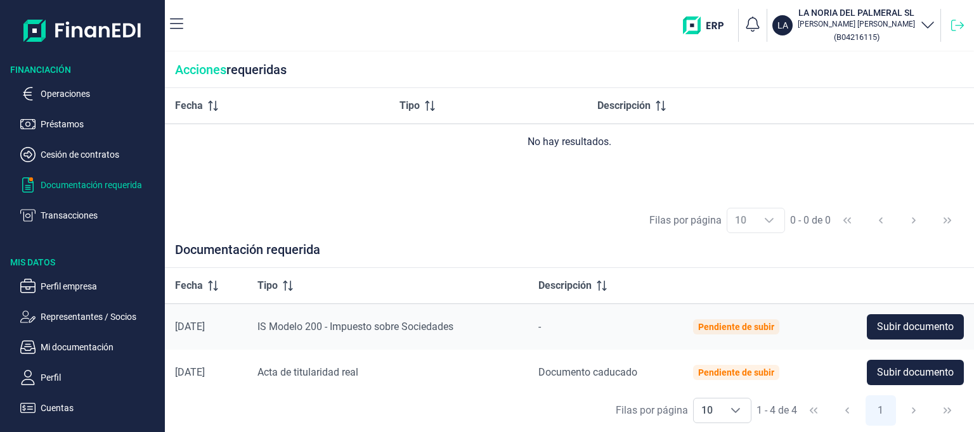
click at [963, 28] on icon at bounding box center [957, 25] width 13 height 13
